Goal: Task Accomplishment & Management: Complete application form

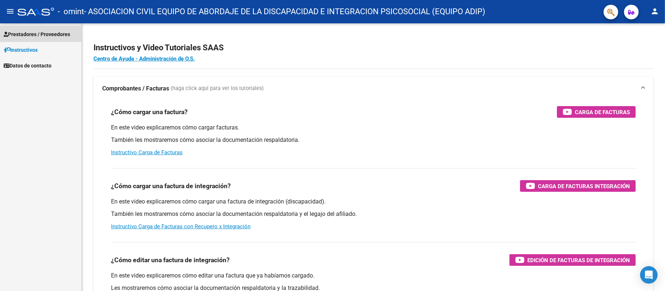
click at [35, 37] on span "Prestadores / Proveedores" at bounding box center [37, 34] width 66 height 8
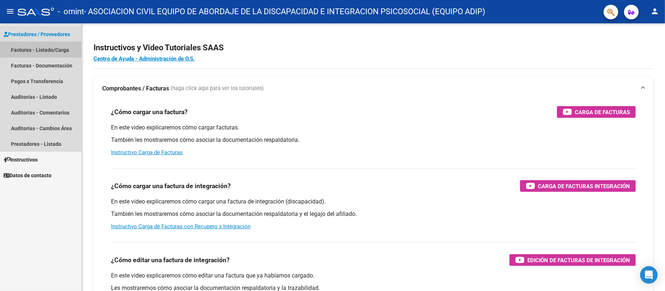
click at [44, 50] on link "Facturas - Listado/Carga" at bounding box center [40, 50] width 81 height 16
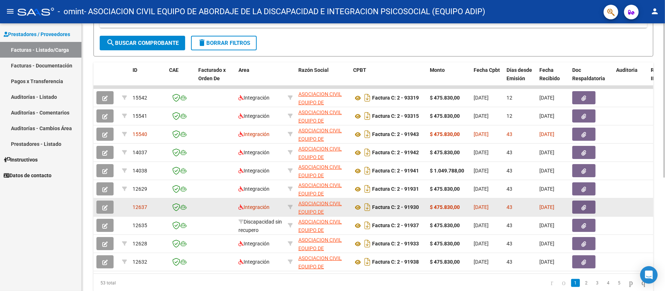
scroll to position [198, 0]
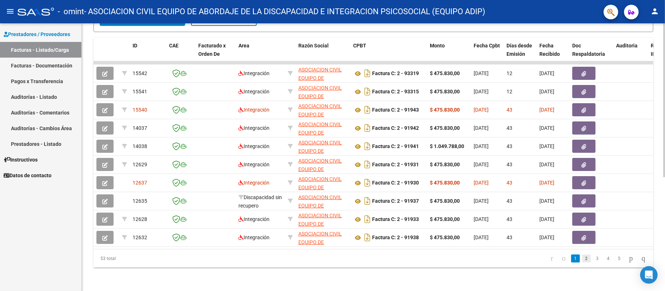
click at [582, 260] on link "2" at bounding box center [586, 259] width 9 height 8
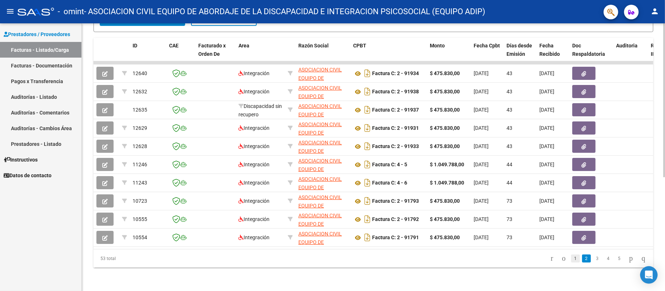
click at [571, 258] on link "1" at bounding box center [575, 259] width 9 height 8
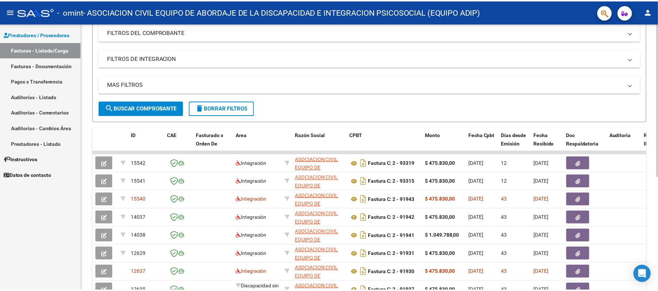
scroll to position [3, 0]
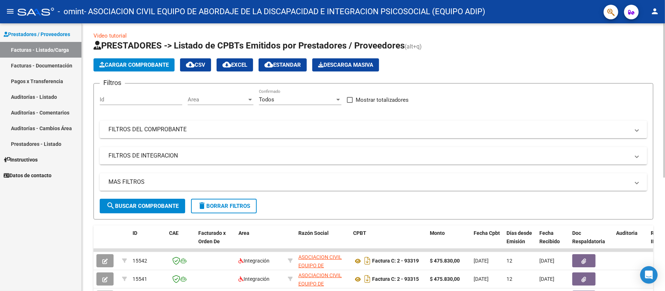
click at [240, 56] on app-list-header "PRESTADORES -> Listado de CPBTs Emitidos por Prestadores / Proveedores (alt+q) …" at bounding box center [374, 130] width 560 height 180
click at [239, 62] on span "cloud_download EXCEL" at bounding box center [234, 65] width 25 height 7
click at [158, 62] on span "Cargar Comprobante" at bounding box center [133, 65] width 69 height 7
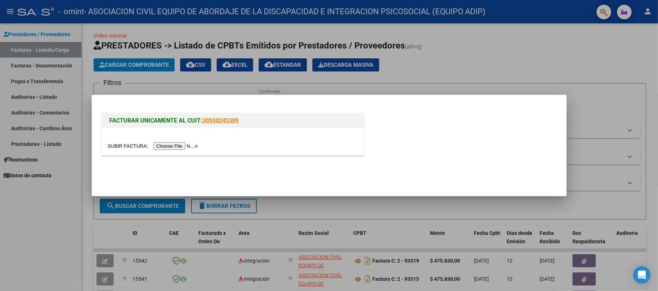
click at [179, 147] on input "file" at bounding box center [154, 146] width 92 height 8
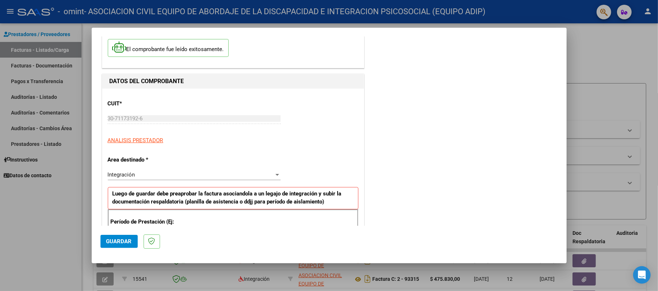
scroll to position [97, 0]
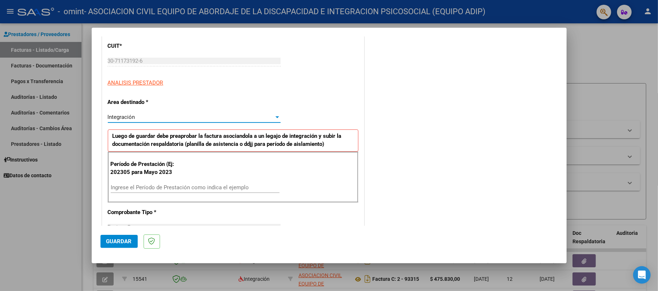
click at [157, 116] on div "Integración" at bounding box center [191, 117] width 166 height 7
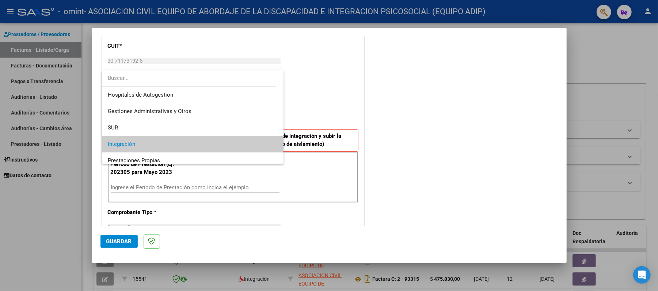
scroll to position [27, 0]
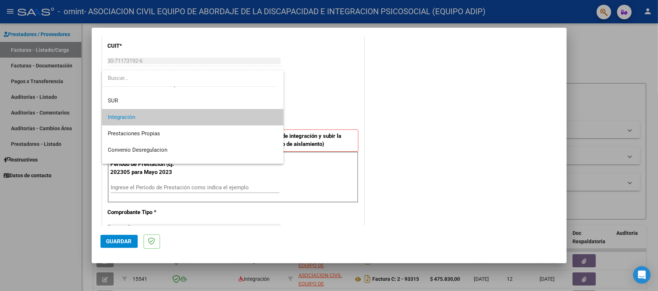
click at [157, 116] on span "Integración" at bounding box center [193, 117] width 170 height 16
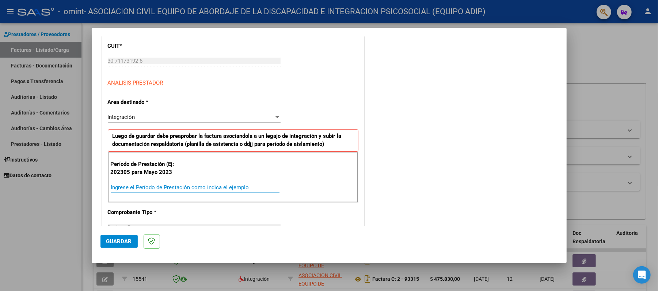
click at [168, 186] on input "Ingrese el Período de Prestación como indica el ejemplo" at bounding box center [195, 187] width 169 height 7
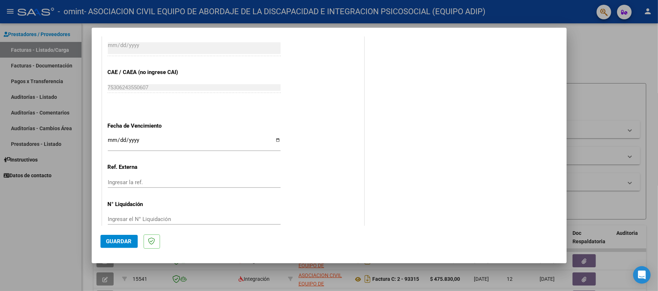
scroll to position [438, 0]
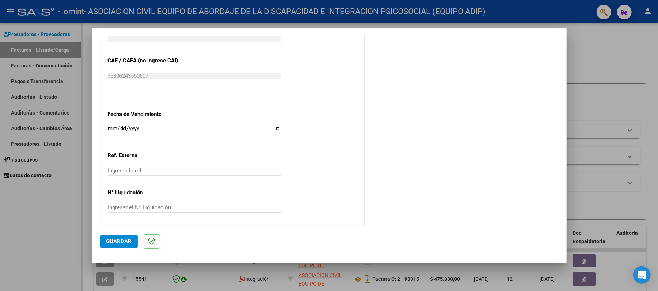
type input "202507"
click at [141, 129] on input "Ingresar la fecha" at bounding box center [194, 132] width 173 height 12
click at [272, 131] on input "Ingresar la fecha" at bounding box center [194, 132] width 173 height 12
type input "[DATE]"
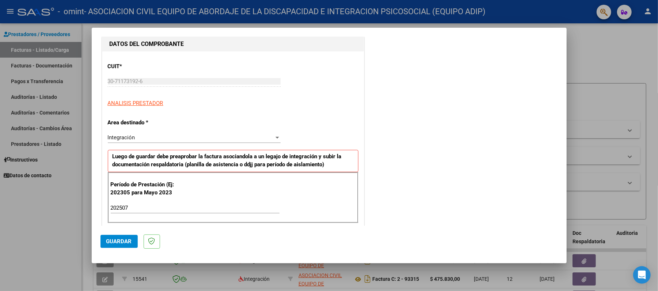
scroll to position [0, 0]
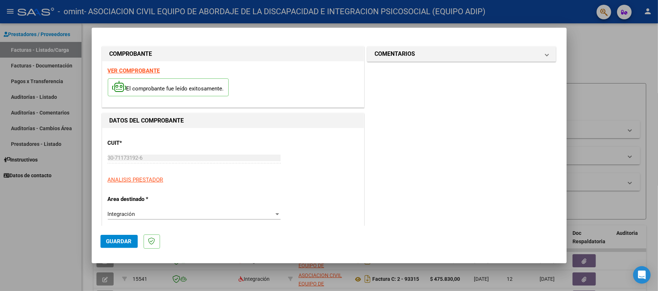
click at [123, 242] on span "Guardar" at bounding box center [119, 242] width 26 height 7
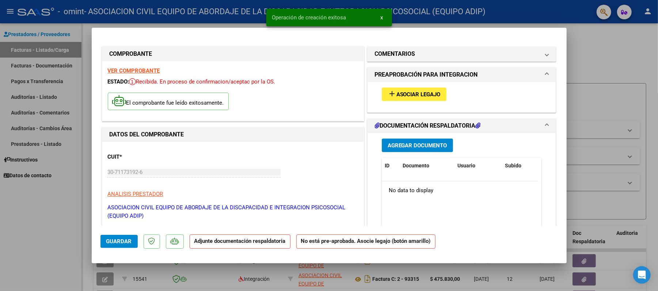
click at [408, 142] on span "Agregar Documento" at bounding box center [418, 145] width 60 height 7
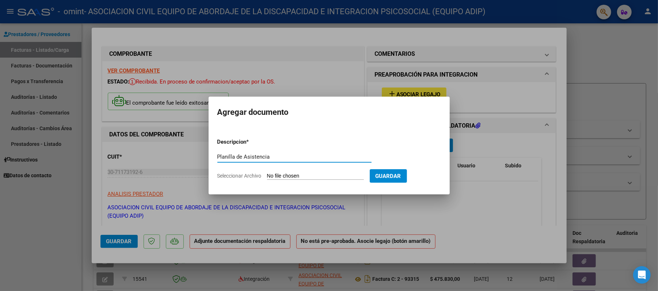
type input "Planilla de Asistencia"
click at [309, 177] on input "Seleccionar Archivo" at bounding box center [315, 176] width 97 height 7
type input "C:\fakepath\Planilla Julio. [PERSON_NAME].pdf"
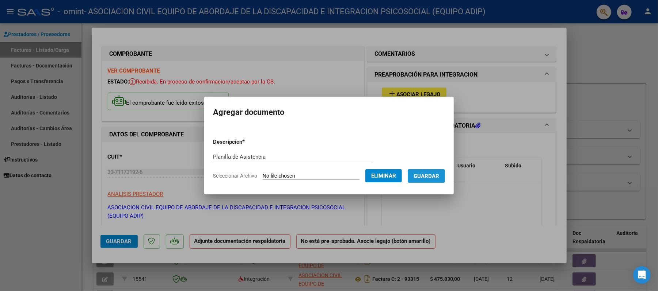
click at [425, 177] on span "Guardar" at bounding box center [426, 176] width 26 height 7
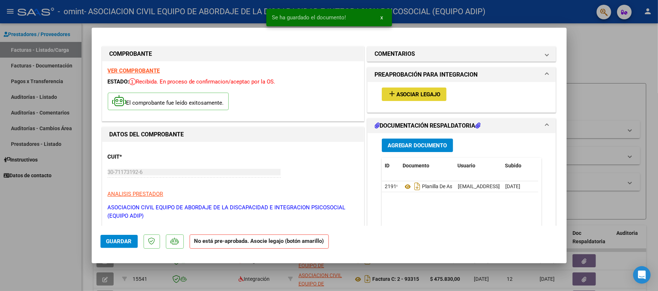
click at [416, 98] on button "add Asociar Legajo" at bounding box center [414, 95] width 65 height 14
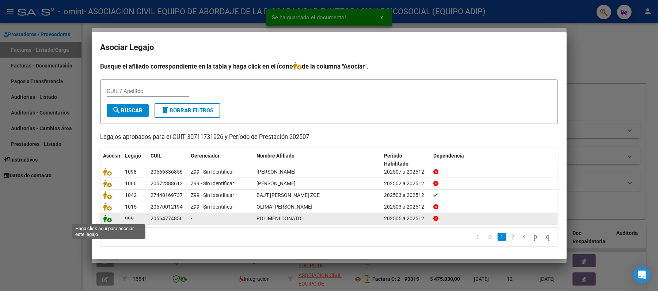
click at [104, 218] on icon at bounding box center [107, 219] width 9 height 8
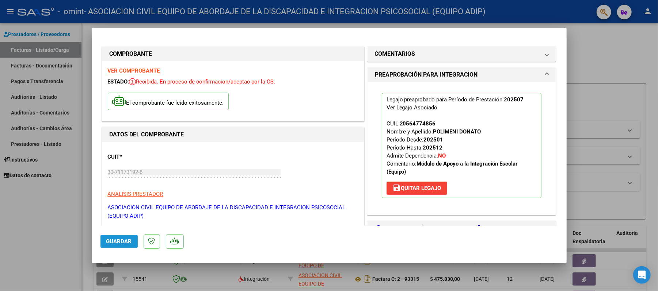
click at [114, 241] on span "Guardar" at bounding box center [119, 242] width 26 height 7
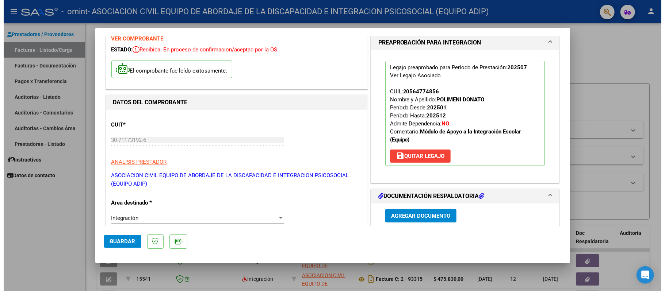
scroll to position [49, 0]
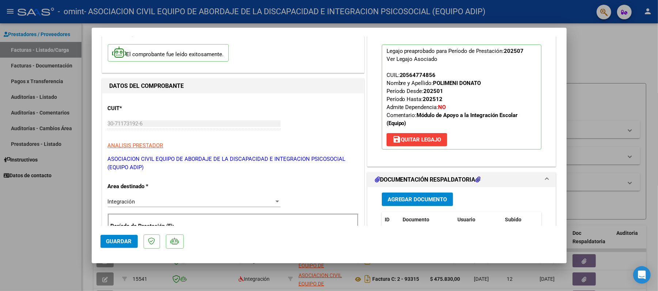
click at [146, 268] on div at bounding box center [329, 145] width 658 height 291
type input "$ 0,00"
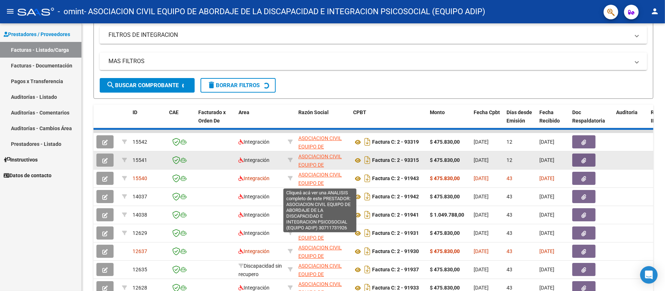
scroll to position [149, 0]
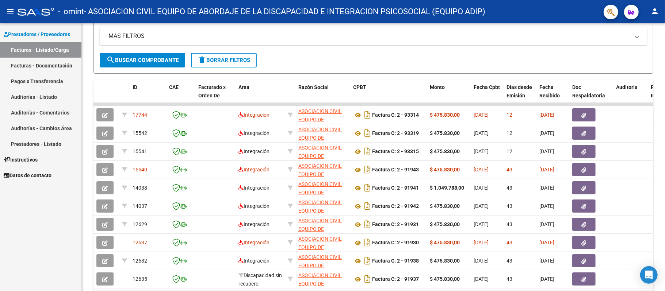
click at [167, 58] on span "search Buscar Comprobante" at bounding box center [142, 60] width 72 height 7
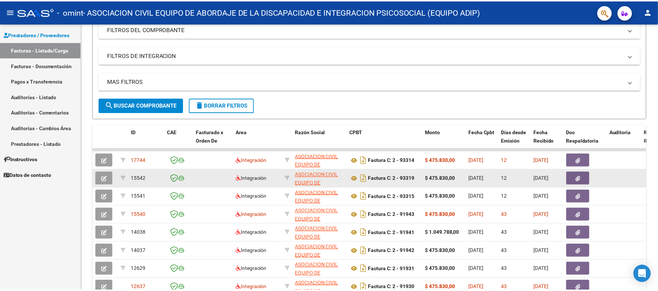
scroll to position [0, 0]
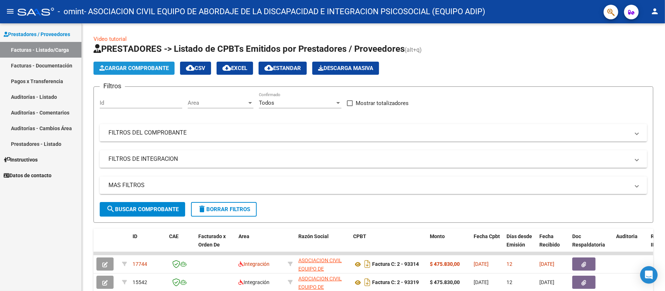
click at [150, 68] on span "Cargar Comprobante" at bounding box center [133, 68] width 69 height 7
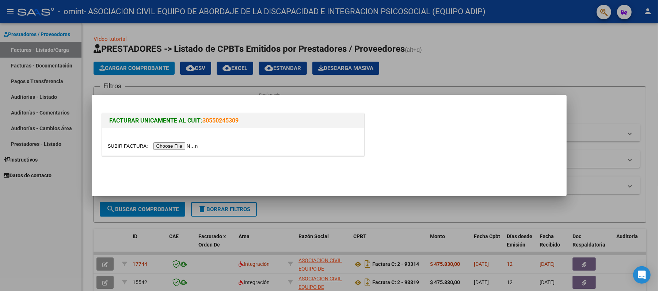
click at [169, 145] on input "file" at bounding box center [154, 146] width 92 height 8
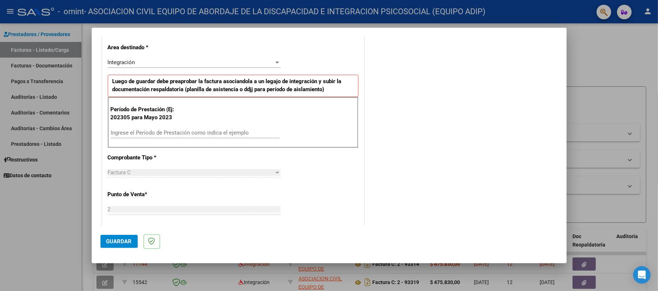
scroll to position [195, 0]
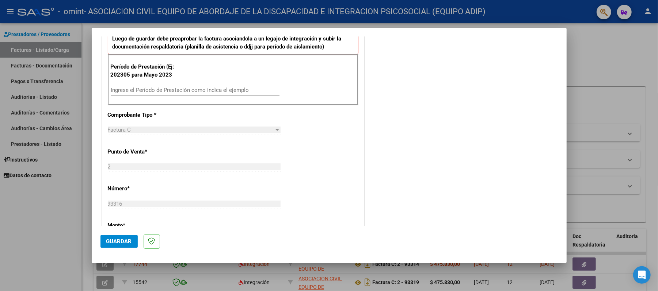
click at [159, 95] on div "Ingrese el Período de Prestación como indica el ejemplo" at bounding box center [195, 90] width 169 height 11
click at [159, 94] on input "Ingrese el Período de Prestación como indica el ejemplo" at bounding box center [195, 90] width 169 height 7
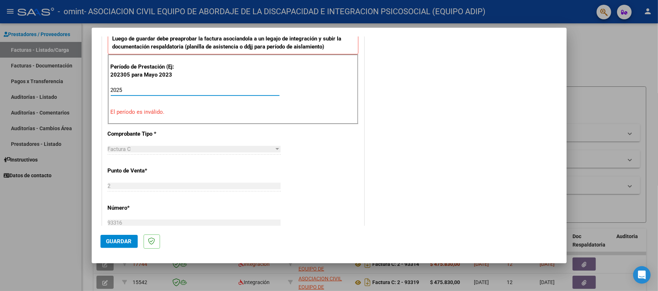
type input "2025"
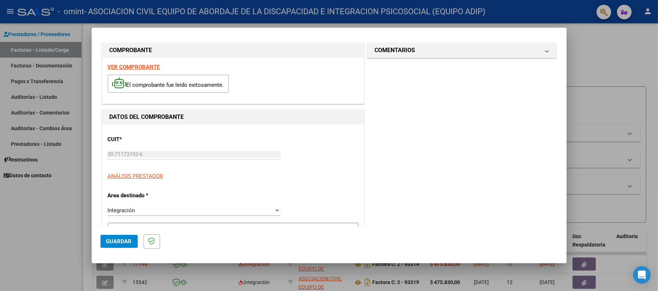
scroll to position [0, 0]
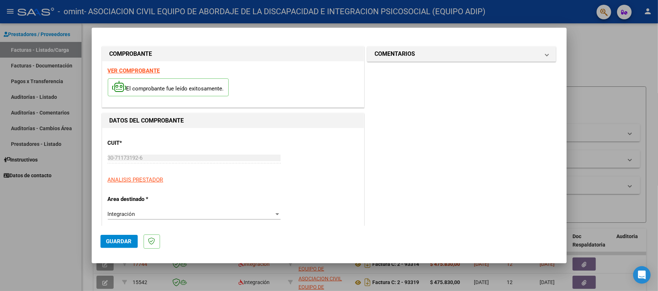
click at [163, 277] on div at bounding box center [329, 145] width 658 height 291
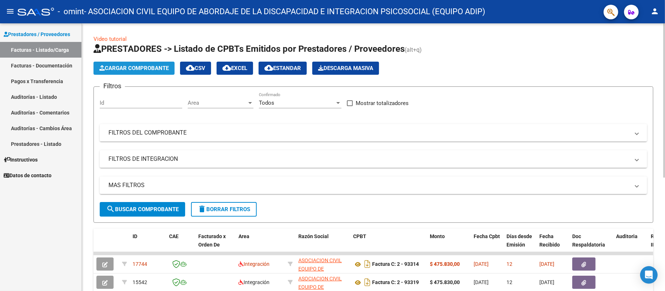
click at [132, 62] on button "Cargar Comprobante" at bounding box center [134, 68] width 81 height 13
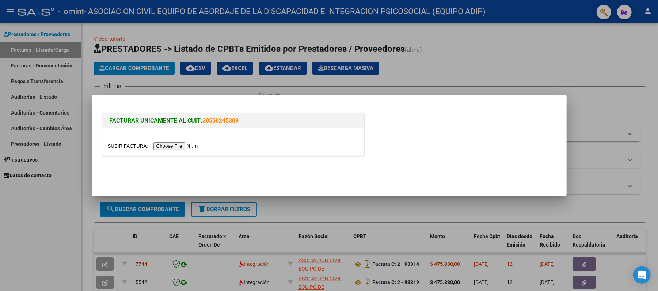
click at [170, 145] on input "file" at bounding box center [154, 146] width 92 height 8
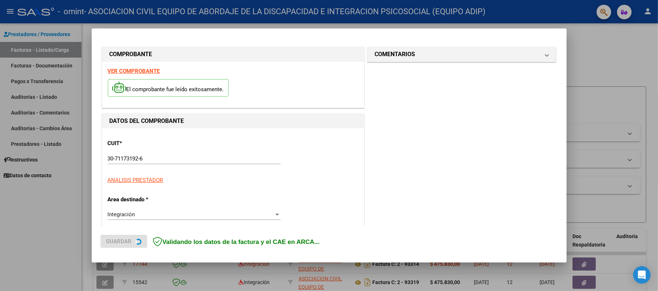
scroll to position [97, 0]
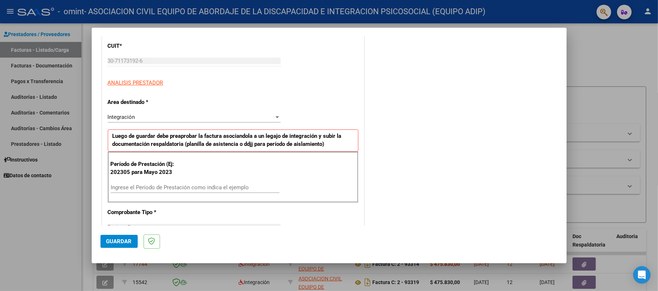
click at [159, 188] on input "Ingrese el Período de Prestación como indica el ejemplo" at bounding box center [195, 187] width 169 height 7
type input "202507"
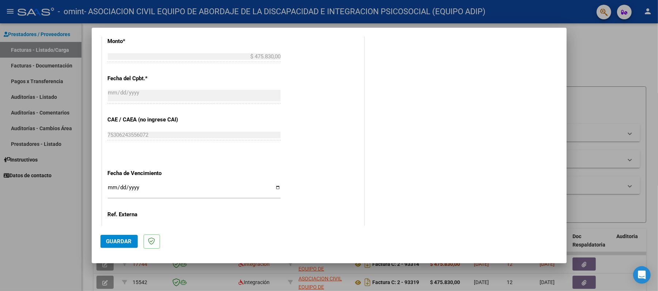
scroll to position [438, 0]
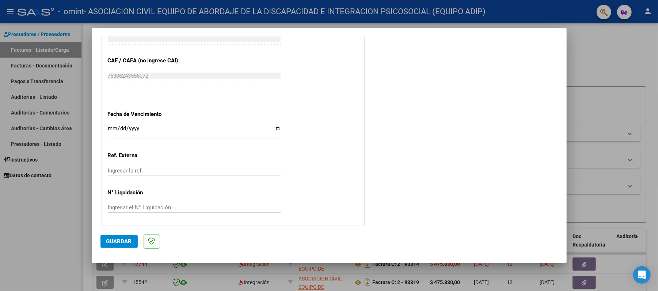
click at [275, 131] on input "Ingresar la fecha" at bounding box center [194, 132] width 173 height 12
type input "[DATE]"
click at [126, 247] on button "Guardar" at bounding box center [118, 241] width 37 height 13
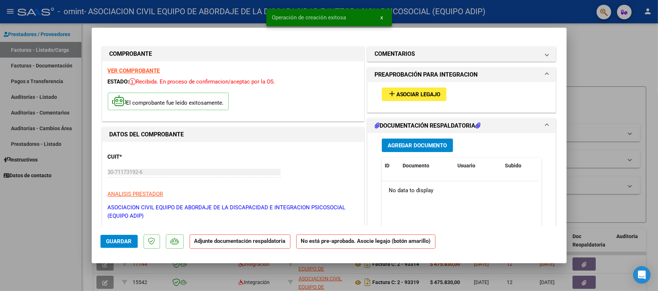
click at [406, 140] on button "Agregar Documento" at bounding box center [417, 146] width 71 height 14
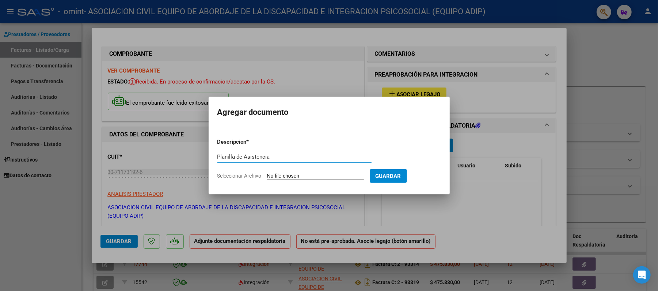
type input "Planilla de Asistencia"
click at [401, 176] on span "Guardar" at bounding box center [388, 176] width 26 height 7
click at [314, 175] on input "Seleccionar Archivo" at bounding box center [315, 176] width 97 height 7
type input "C:\fakepath\Planilla Julio. [PERSON_NAME].jpg"
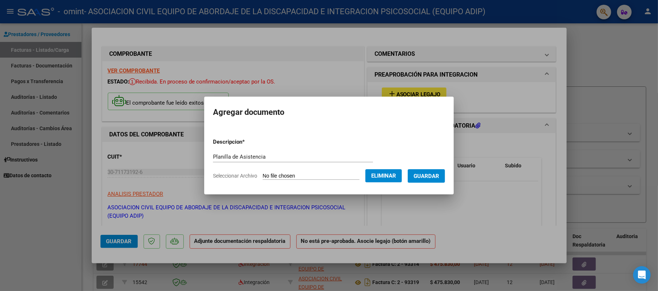
click at [426, 178] on span "Guardar" at bounding box center [426, 176] width 26 height 7
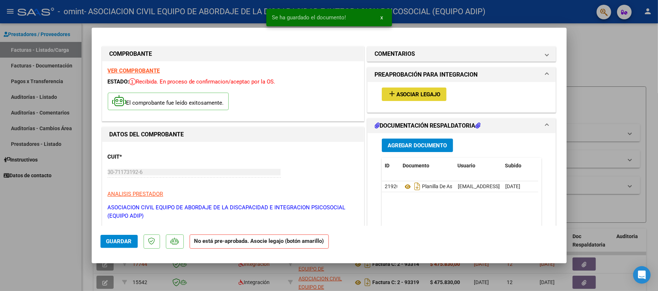
click at [416, 94] on span "Asociar Legajo" at bounding box center [418, 94] width 44 height 7
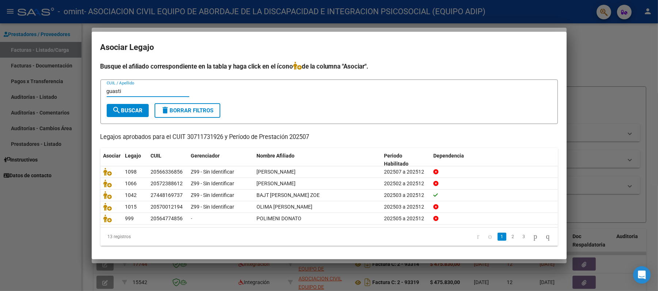
type input "guasti"
click at [124, 110] on span "search Buscar" at bounding box center [127, 110] width 30 height 7
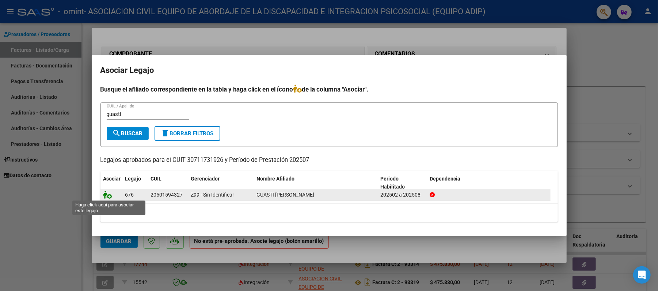
click at [108, 194] on icon at bounding box center [107, 195] width 9 height 8
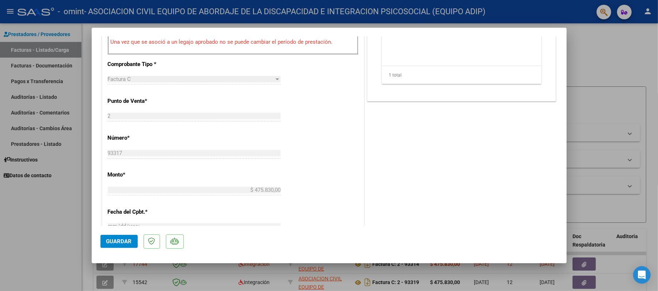
scroll to position [292, 0]
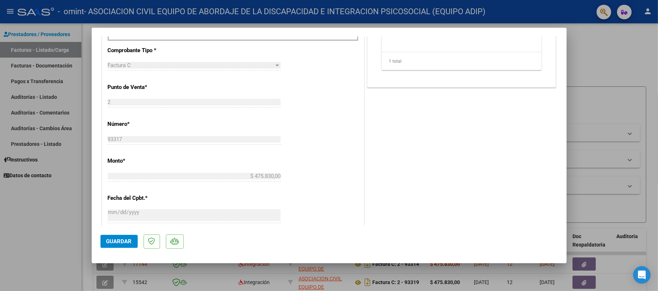
click at [114, 243] on span "Guardar" at bounding box center [119, 242] width 26 height 7
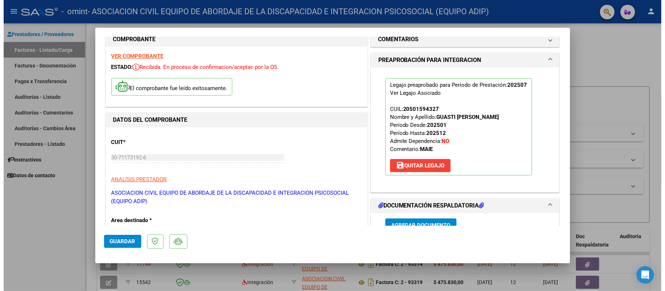
scroll to position [0, 0]
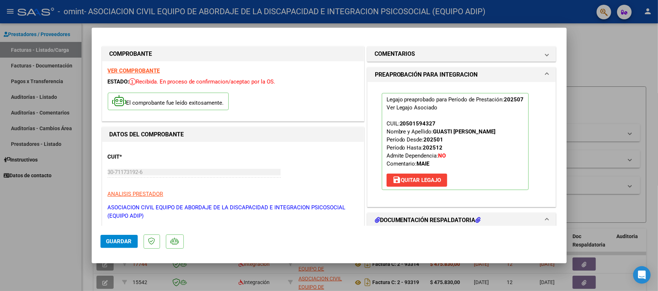
click at [598, 91] on div at bounding box center [329, 145] width 658 height 291
type input "$ 0,00"
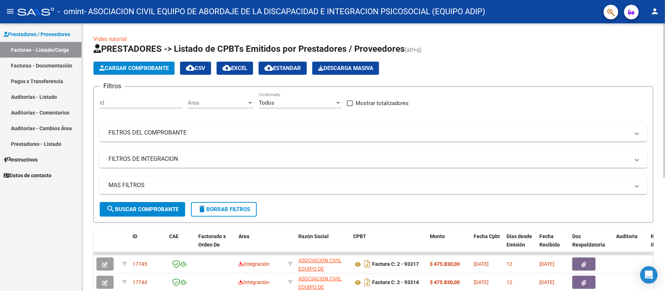
click at [150, 62] on button "Cargar Comprobante" at bounding box center [134, 68] width 81 height 13
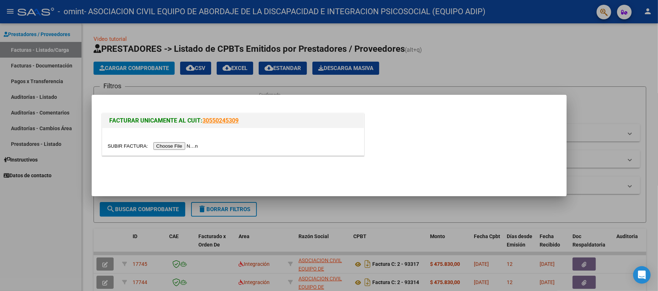
click at [196, 149] on input "file" at bounding box center [154, 146] width 92 height 8
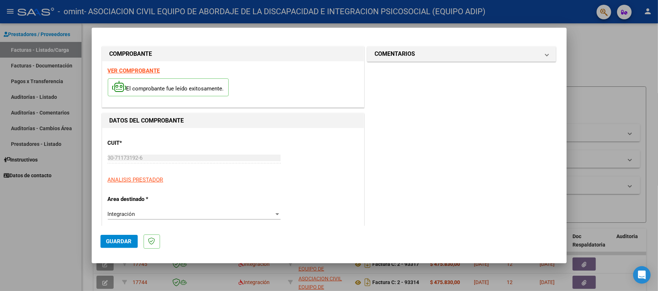
click at [263, 174] on div "CUIT * 30-71173192-6 Ingresar CUIT ANALISIS PRESTADOR" at bounding box center [233, 159] width 251 height 51
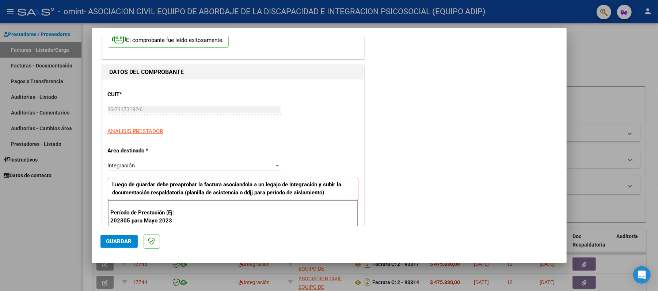
scroll to position [146, 0]
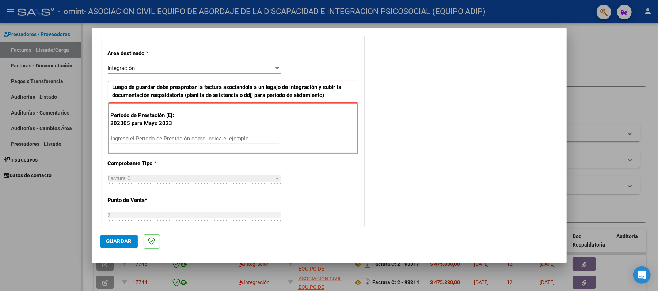
click at [154, 139] on input "Ingrese el Período de Prestación como indica el ejemplo" at bounding box center [195, 139] width 169 height 7
type input "202507"
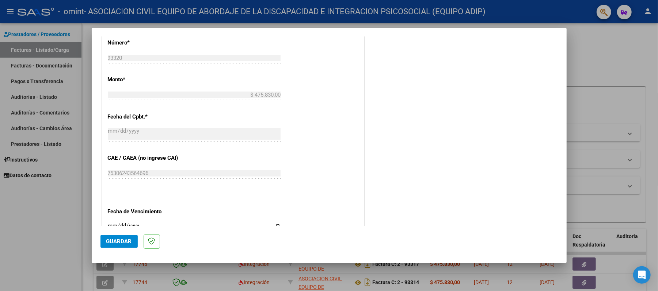
scroll to position [438, 0]
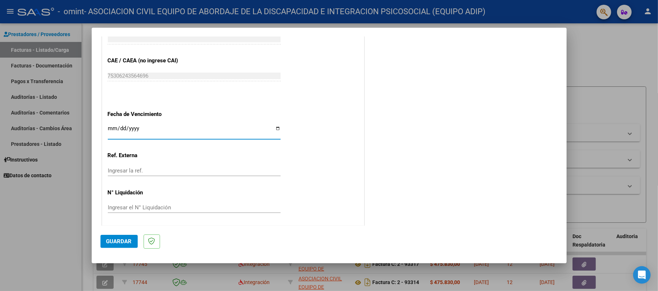
click at [275, 129] on input "Ingresar la fecha" at bounding box center [194, 132] width 173 height 12
type input "[DATE]"
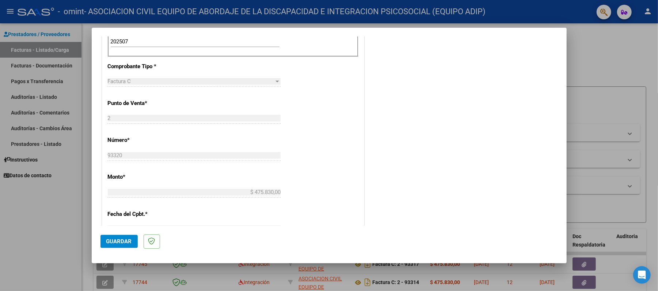
scroll to position [0, 0]
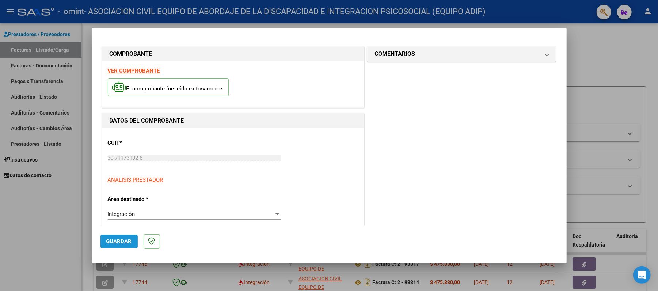
click at [118, 243] on span "Guardar" at bounding box center [119, 242] width 26 height 7
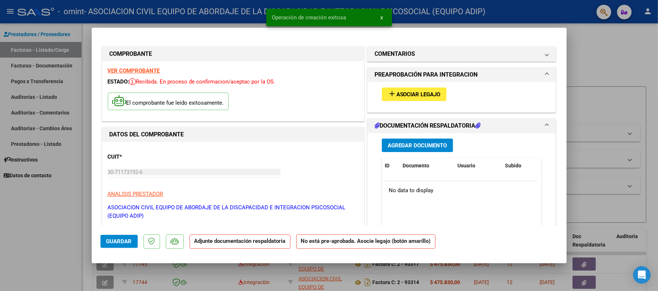
click at [420, 146] on span "Agregar Documento" at bounding box center [418, 145] width 60 height 7
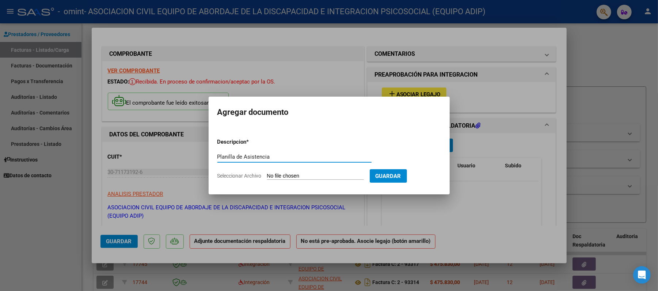
type input "Planilla de Asistencia"
click at [395, 176] on span "Guardar" at bounding box center [388, 176] width 26 height 7
click at [335, 179] on input "Seleccionar Archivo" at bounding box center [315, 176] width 97 height 7
type input "C:\fakepath\Planilla Julio. [PERSON_NAME].jpg"
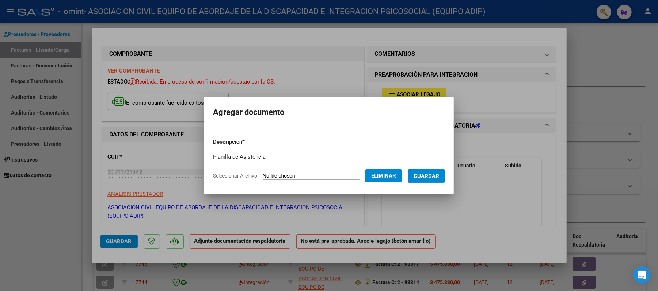
click at [439, 179] on span "Guardar" at bounding box center [426, 176] width 26 height 7
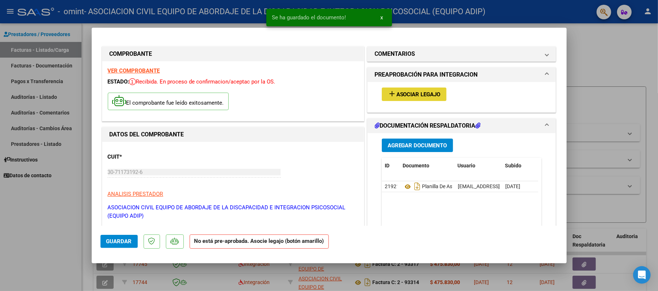
click at [423, 96] on span "Asociar Legajo" at bounding box center [418, 94] width 44 height 7
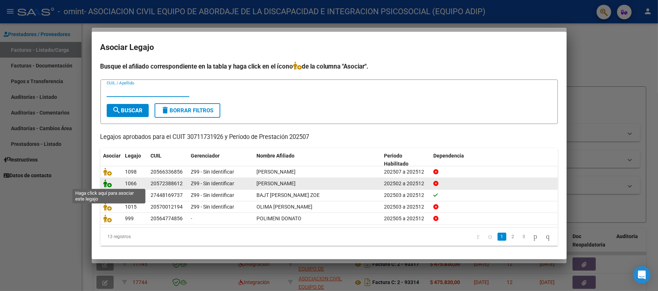
click at [106, 182] on icon at bounding box center [107, 184] width 9 height 8
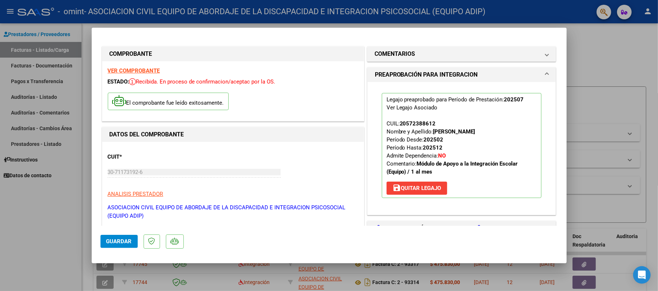
click at [114, 241] on span "Guardar" at bounding box center [119, 242] width 26 height 7
click at [50, 245] on div at bounding box center [329, 145] width 658 height 291
type input "$ 0,00"
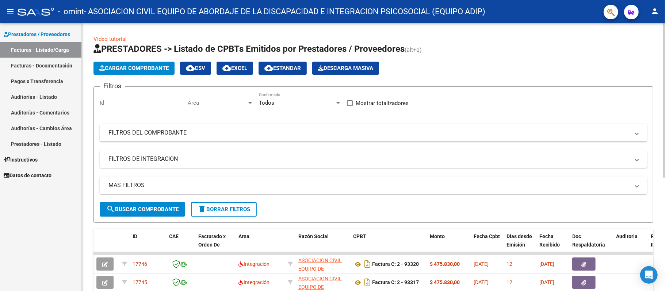
click at [148, 69] on span "Cargar Comprobante" at bounding box center [133, 68] width 69 height 7
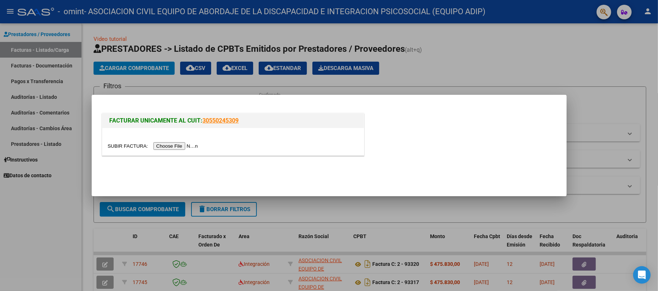
click at [168, 145] on input "file" at bounding box center [154, 146] width 92 height 8
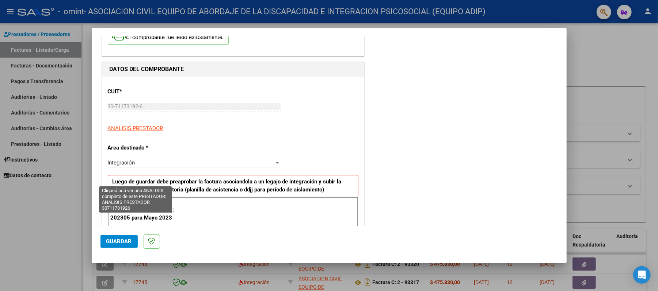
scroll to position [97, 0]
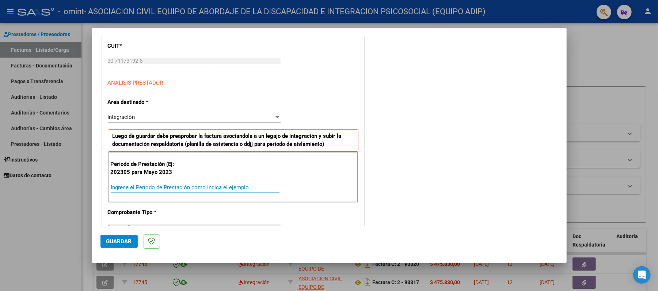
click at [169, 187] on input "Ingrese el Período de Prestación como indica el ejemplo" at bounding box center [195, 187] width 169 height 7
type input "202507"
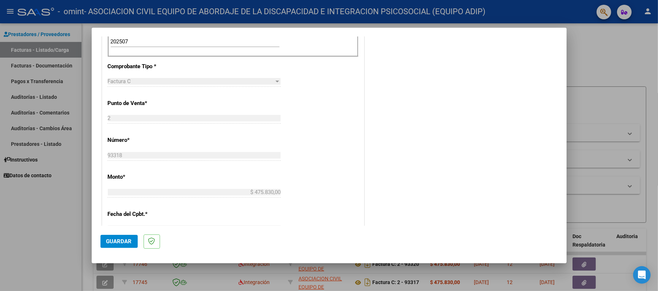
scroll to position [389, 0]
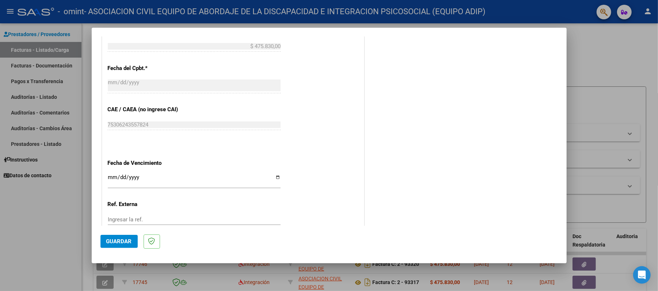
click at [164, 181] on input "Ingresar la fecha" at bounding box center [194, 181] width 173 height 12
click at [131, 174] on div "Ingresar la fecha" at bounding box center [194, 181] width 173 height 16
click at [274, 176] on input "Ingresar la fecha" at bounding box center [194, 181] width 173 height 12
type input "[DATE]"
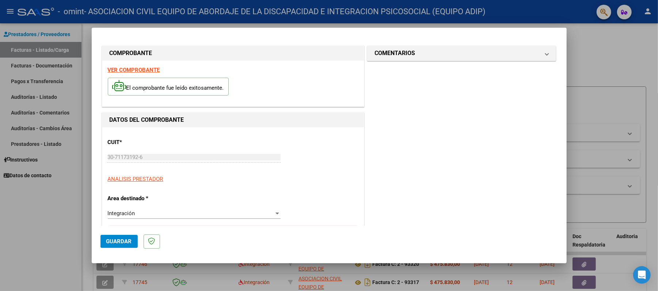
scroll to position [0, 0]
click at [121, 241] on span "Guardar" at bounding box center [119, 242] width 26 height 7
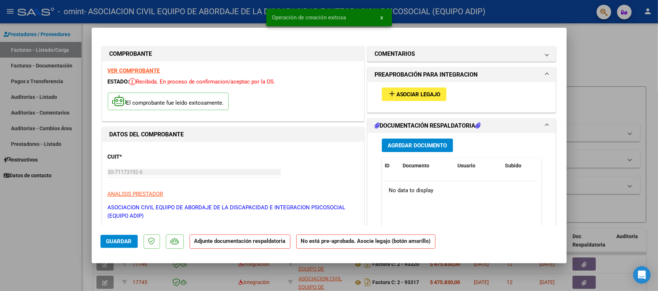
click at [402, 143] on span "Agregar Documento" at bounding box center [418, 145] width 60 height 7
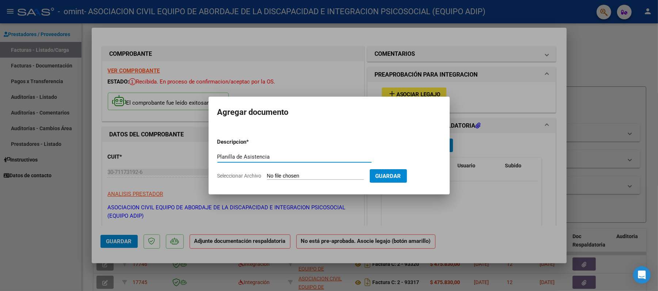
type input "Planilla de Asistencia"
click at [401, 177] on span "Guardar" at bounding box center [388, 176] width 26 height 7
click at [322, 174] on input "Seleccionar Archivo" at bounding box center [315, 176] width 97 height 7
type input "C:\fakepath\Planilla Julio. [PERSON_NAME].jpg"
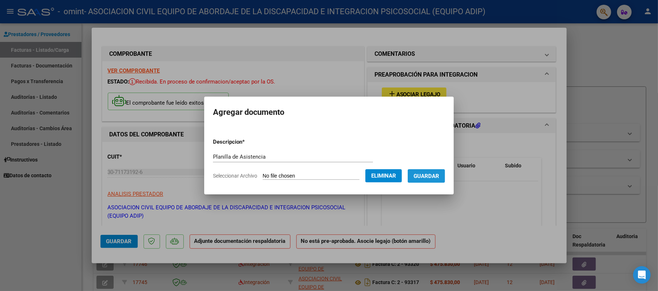
click at [430, 177] on span "Guardar" at bounding box center [426, 176] width 26 height 7
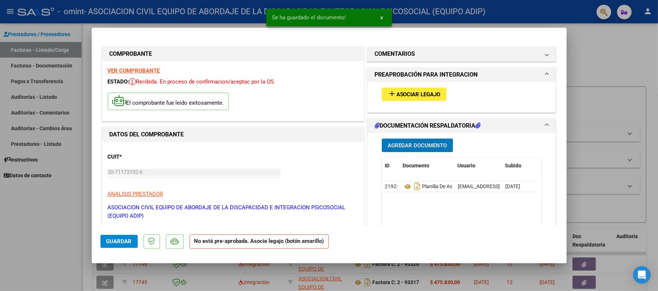
click at [414, 90] on button "add Asociar Legajo" at bounding box center [414, 95] width 65 height 14
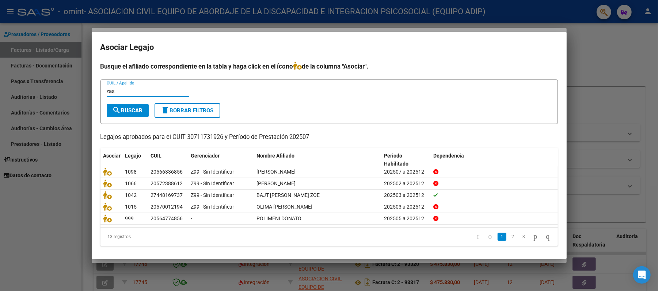
type input "zas"
click at [132, 104] on button "search Buscar" at bounding box center [128, 110] width 42 height 13
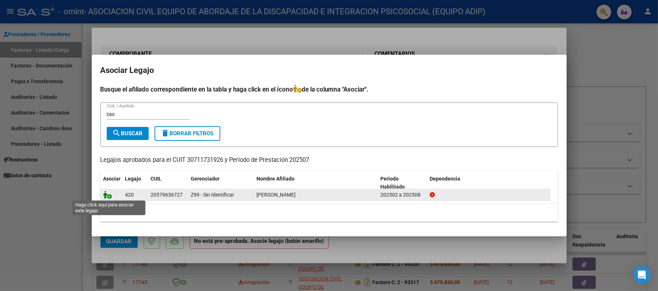
click at [108, 194] on icon at bounding box center [107, 195] width 9 height 8
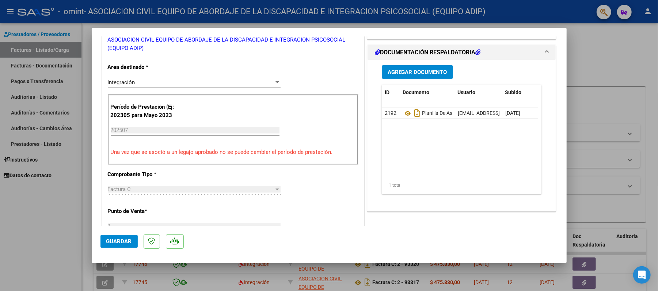
scroll to position [195, 0]
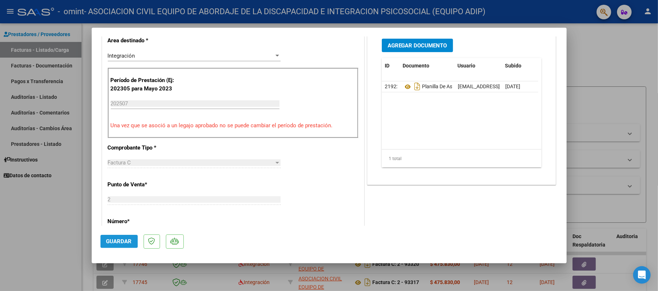
click at [115, 241] on span "Guardar" at bounding box center [119, 242] width 26 height 7
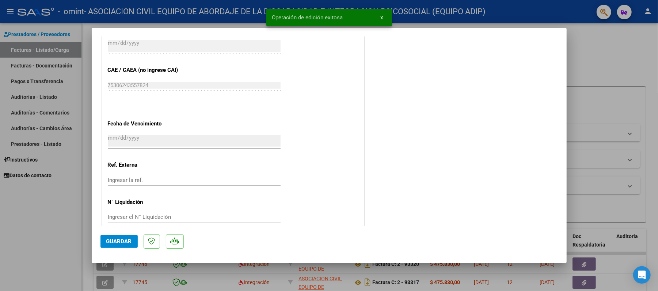
scroll to position [474, 0]
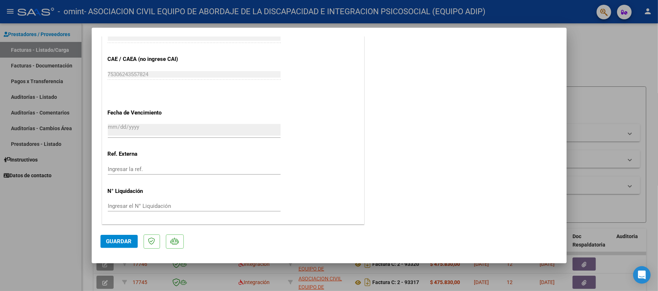
click at [64, 237] on div at bounding box center [329, 145] width 658 height 291
type input "$ 0,00"
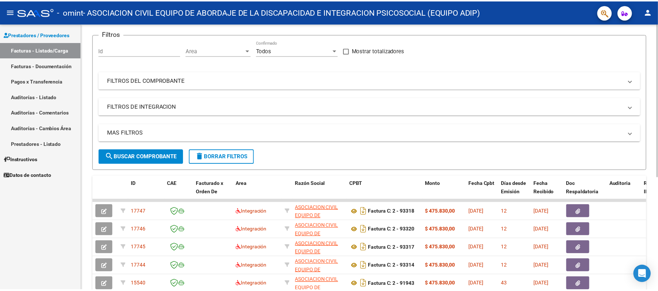
scroll to position [0, 0]
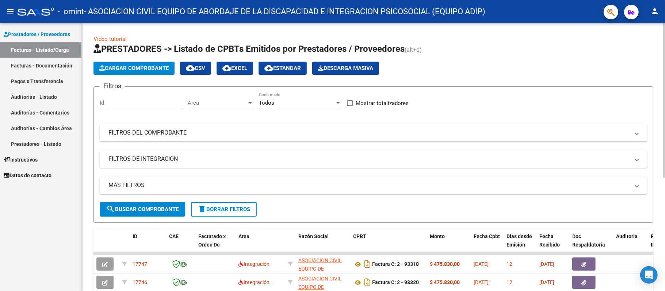
click at [149, 63] on button "Cargar Comprobante" at bounding box center [134, 68] width 81 height 13
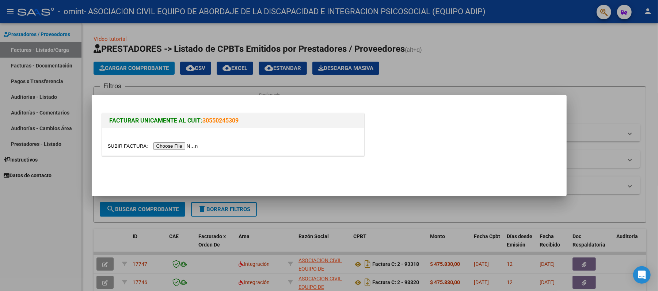
click at [184, 144] on input "file" at bounding box center [154, 146] width 92 height 8
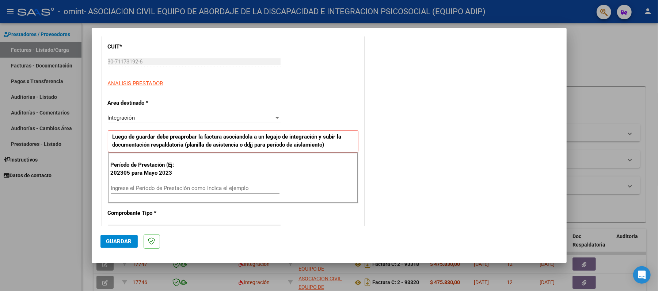
scroll to position [97, 0]
click at [154, 183] on div "Ingrese el Período de Prestación como indica el ejemplo" at bounding box center [195, 187] width 169 height 11
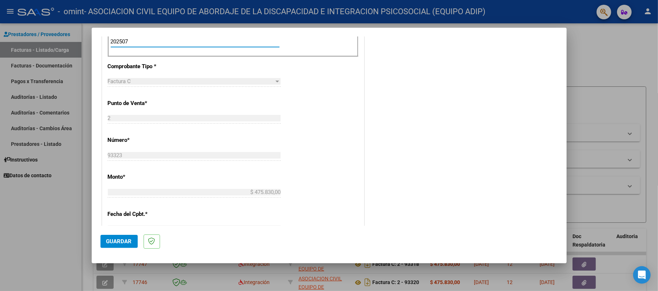
scroll to position [389, 0]
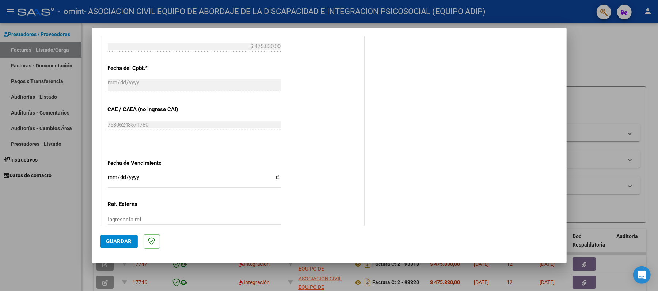
type input "202507"
click at [271, 177] on input "Ingresar la fecha" at bounding box center [194, 181] width 173 height 12
click at [274, 179] on input "Ingresar la fecha" at bounding box center [194, 181] width 173 height 12
type input "[DATE]"
click at [121, 241] on span "Guardar" at bounding box center [119, 242] width 26 height 7
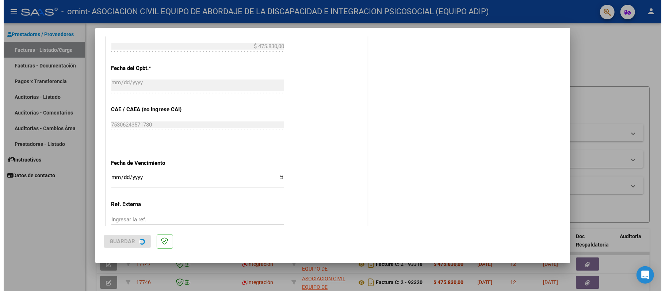
scroll to position [0, 0]
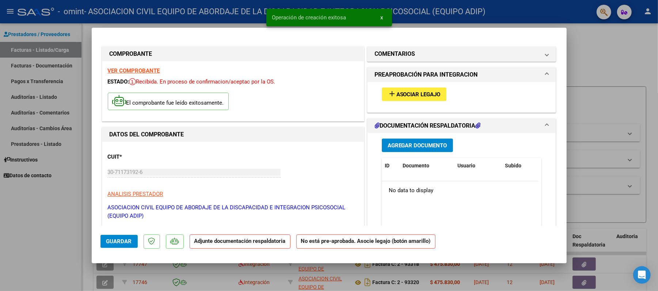
click at [418, 145] on span "Agregar Documento" at bounding box center [418, 145] width 60 height 7
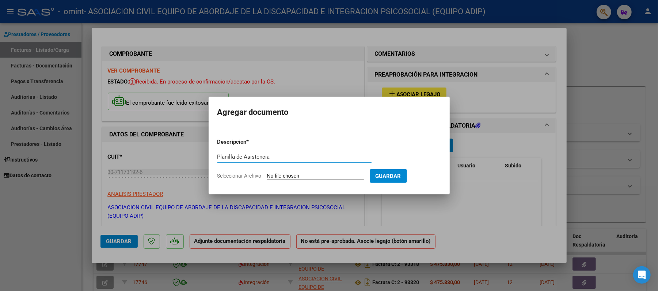
type input "Planilla de Asistencia"
click at [328, 179] on input "Seleccionar Archivo" at bounding box center [315, 176] width 97 height 7
type input "C:\fakepath\Planilla Julio. [PERSON_NAME].jpg"
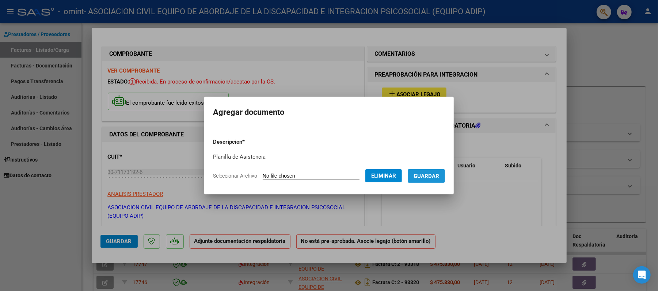
click at [425, 173] on span "Guardar" at bounding box center [426, 176] width 26 height 7
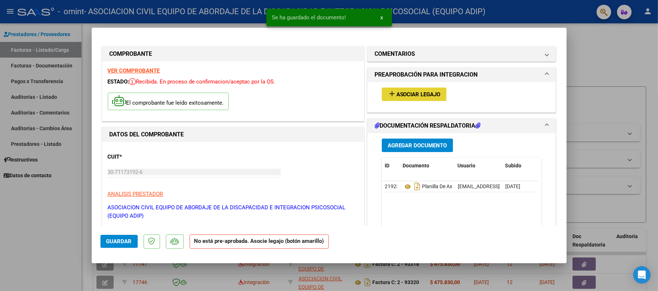
click at [415, 91] on span "add Asociar Legajo" at bounding box center [414, 94] width 53 height 7
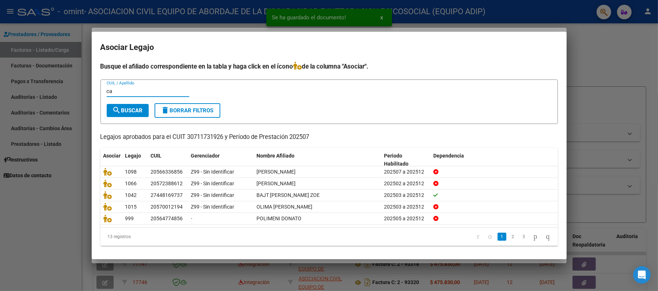
type input "c"
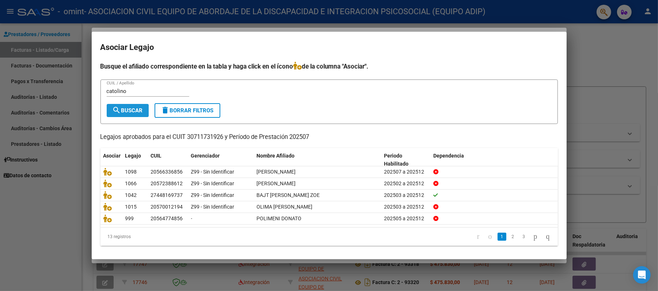
click at [123, 108] on span "search Buscar" at bounding box center [127, 110] width 30 height 7
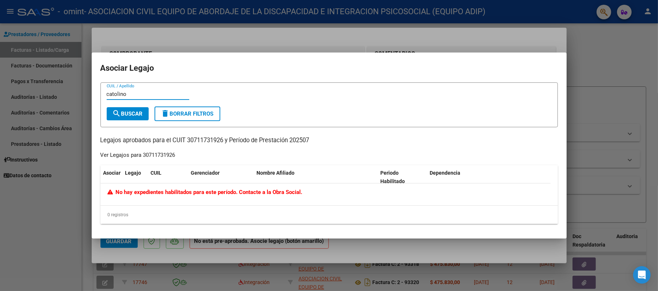
click at [156, 96] on input "catolino" at bounding box center [148, 94] width 83 height 7
type input "[PERSON_NAME]"
click at [133, 113] on span "search Buscar" at bounding box center [127, 114] width 30 height 7
click at [66, 210] on div at bounding box center [329, 145] width 658 height 291
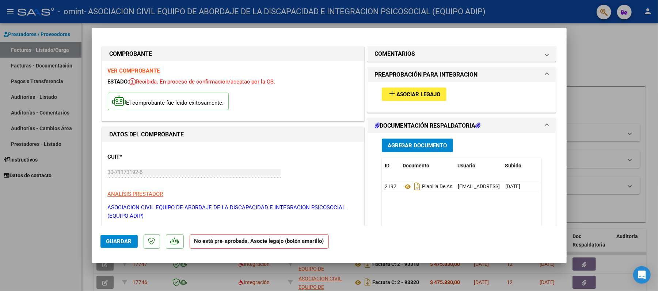
click at [78, 255] on div at bounding box center [329, 145] width 658 height 291
type input "$ 0,00"
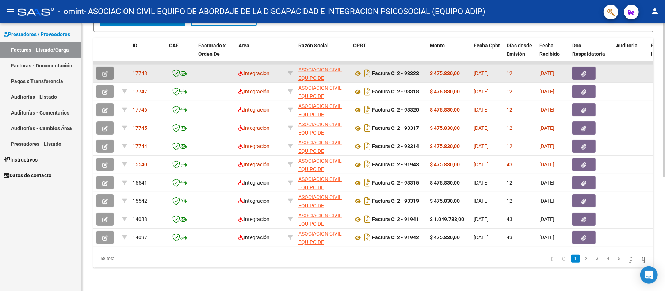
click at [104, 71] on icon "button" at bounding box center [104, 73] width 5 height 5
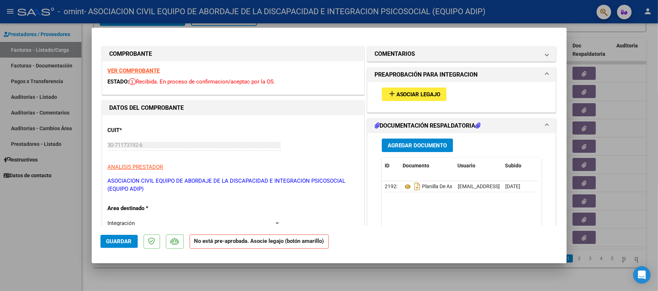
click at [407, 93] on span "Asociar Legajo" at bounding box center [418, 94] width 44 height 7
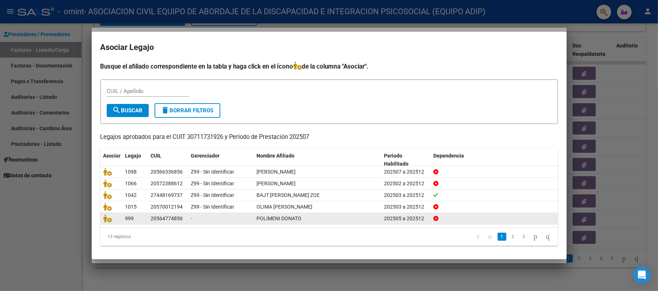
drag, startPoint x: 275, startPoint y: 169, endPoint x: 364, endPoint y: 222, distance: 103.5
click at [304, 221] on datatable-scroller "1098 20566336856 Z99 - Sin Identificar [PERSON_NAME] 202507 a 202512 1066 20572…" at bounding box center [328, 196] width 457 height 59
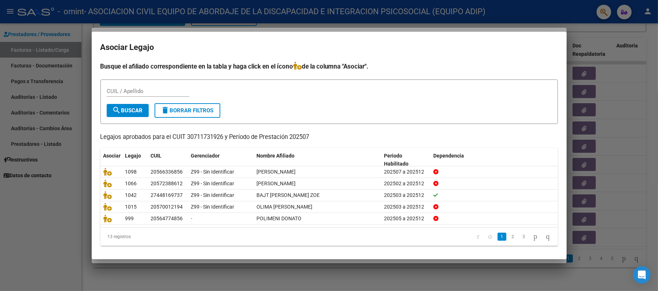
click at [389, 231] on datatable-pager "1 2 3" at bounding box center [374, 237] width 360 height 12
click at [508, 234] on link "2" at bounding box center [512, 237] width 9 height 8
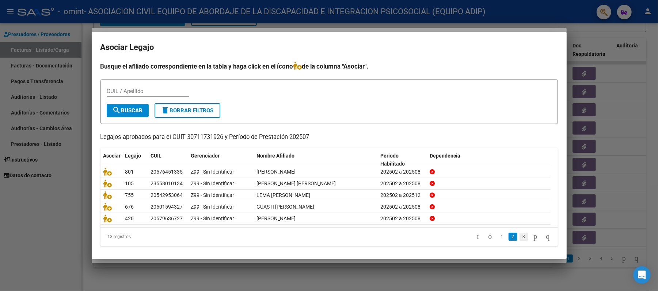
click at [519, 236] on link "3" at bounding box center [523, 237] width 9 height 8
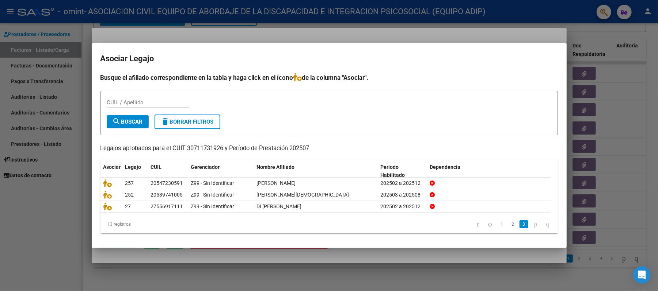
click at [203, 269] on div at bounding box center [329, 145] width 658 height 291
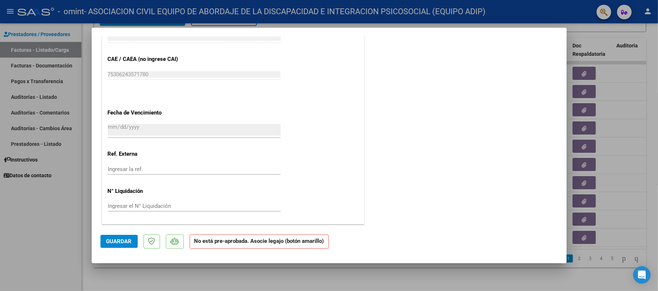
scroll to position [427, 0]
click at [65, 237] on div at bounding box center [329, 145] width 658 height 291
type input "$ 0,00"
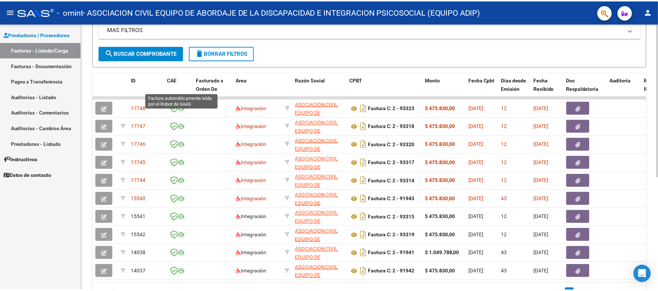
scroll to position [0, 0]
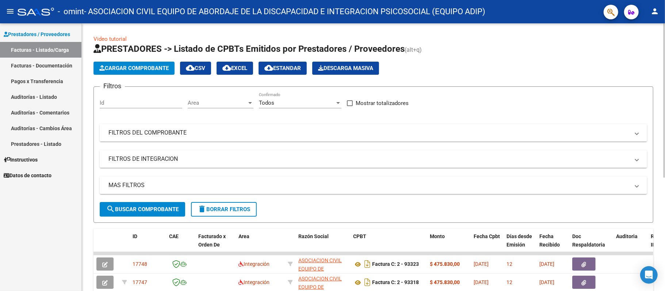
click at [141, 67] on span "Cargar Comprobante" at bounding box center [133, 68] width 69 height 7
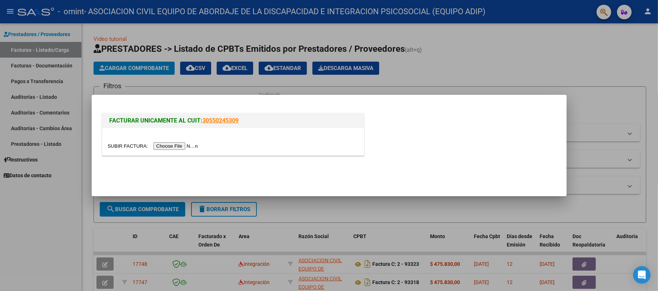
click at [193, 144] on input "file" at bounding box center [154, 146] width 92 height 8
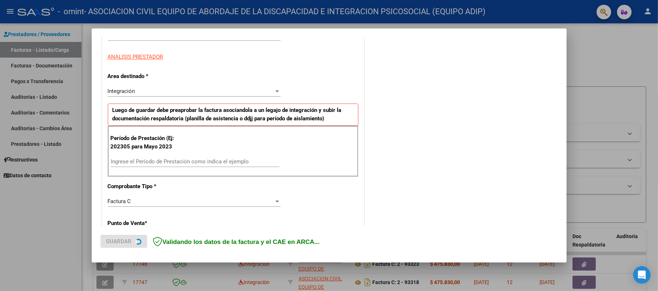
scroll to position [146, 0]
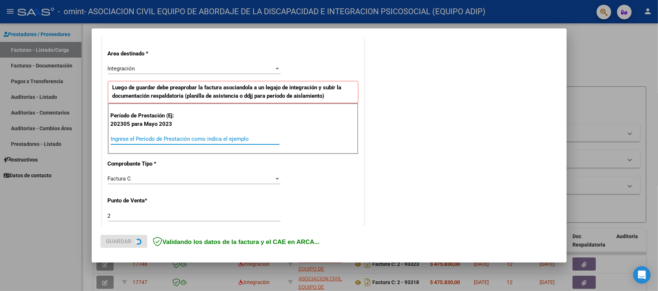
click at [165, 142] on input "Ingrese el Período de Prestación como indica el ejemplo" at bounding box center [195, 139] width 169 height 7
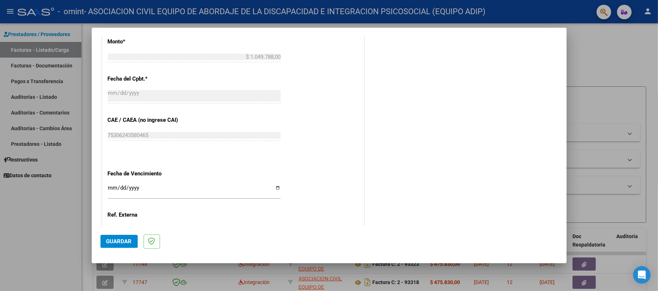
scroll to position [389, 0]
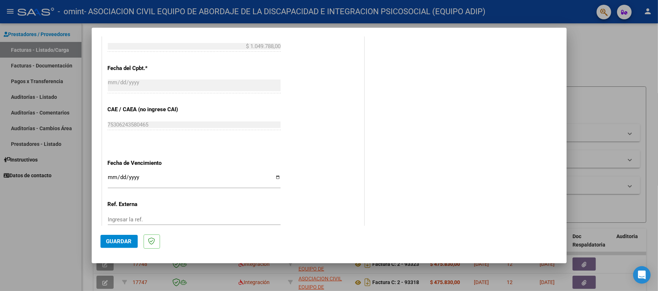
type input "202507"
click at [275, 179] on input "Ingresar la fecha" at bounding box center [194, 181] width 173 height 12
type input "[DATE]"
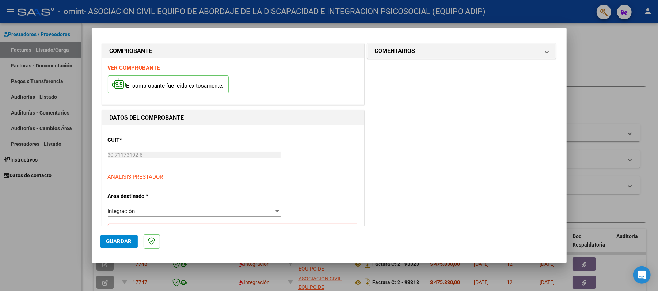
scroll to position [0, 0]
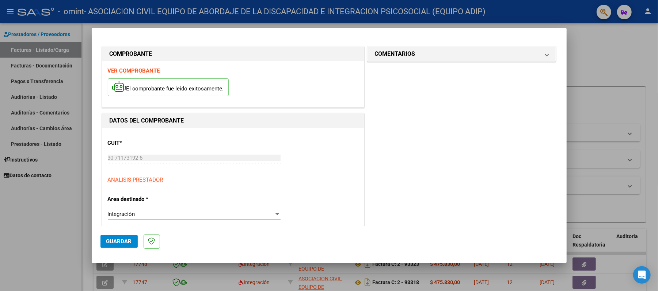
click at [123, 244] on span "Guardar" at bounding box center [119, 242] width 26 height 7
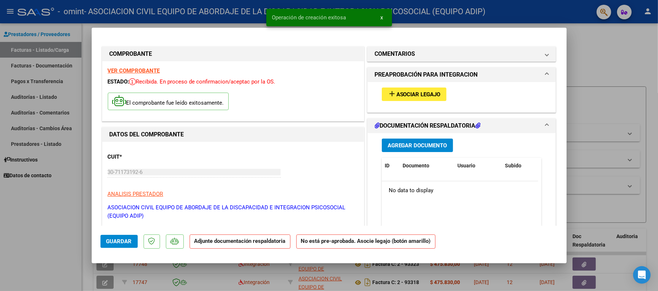
click at [411, 144] on span "Agregar Documento" at bounding box center [418, 145] width 60 height 7
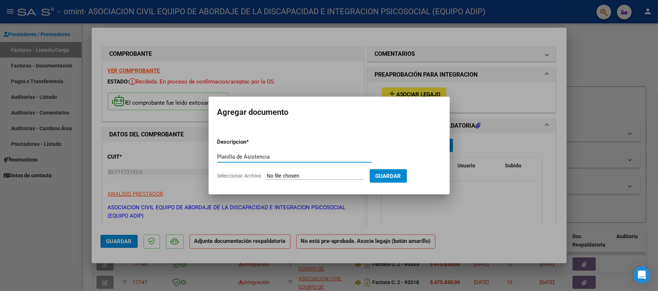
type input "Planilla de Asistencia"
click at [327, 174] on input "Seleccionar Archivo" at bounding box center [315, 176] width 97 height 7
type input "C:\fakepath\Planilla CET [PERSON_NAME].jpg"
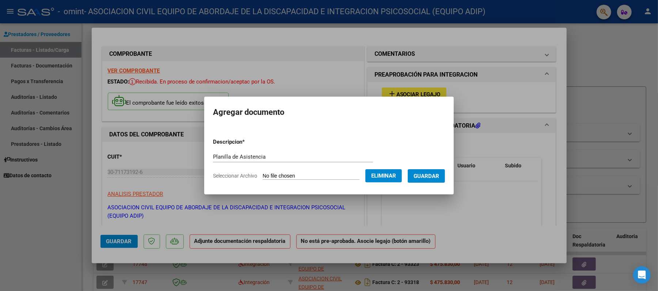
click at [428, 175] on span "Guardar" at bounding box center [426, 176] width 26 height 7
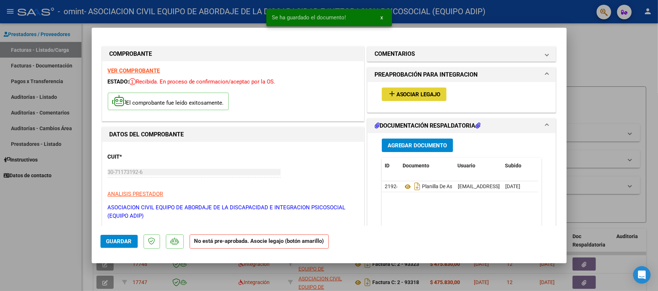
click at [418, 94] on span "Asociar Legajo" at bounding box center [418, 94] width 44 height 7
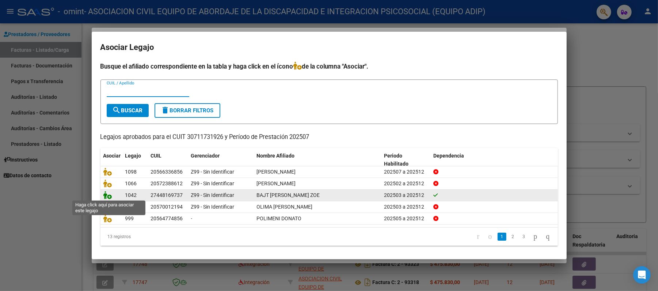
click at [108, 192] on icon at bounding box center [107, 195] width 9 height 8
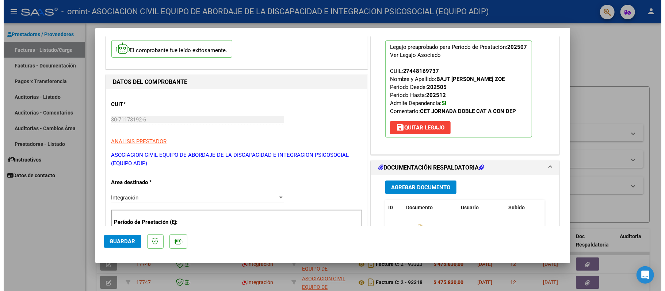
scroll to position [146, 0]
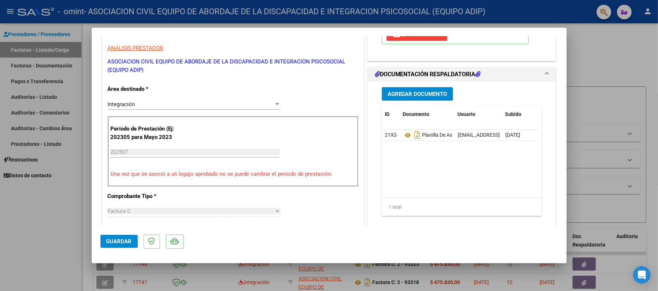
click at [120, 242] on span "Guardar" at bounding box center [119, 242] width 26 height 7
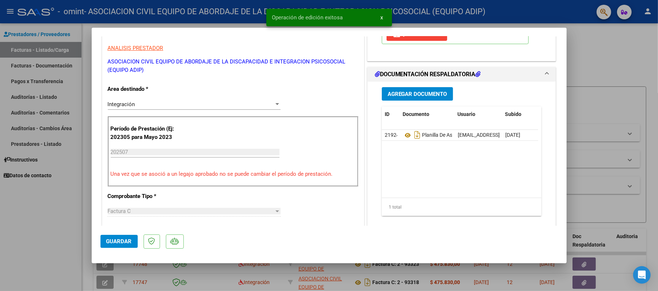
click at [62, 237] on div at bounding box center [329, 145] width 658 height 291
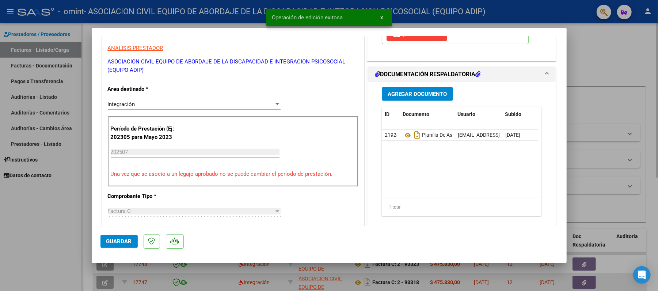
type input "$ 0,00"
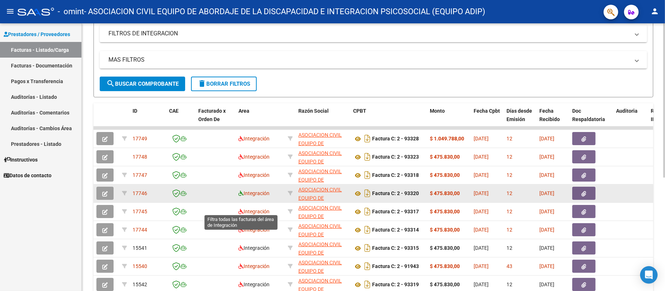
scroll to position [0, 0]
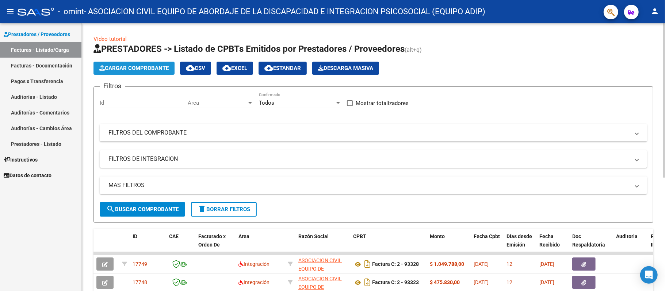
click at [153, 72] on button "Cargar Comprobante" at bounding box center [134, 68] width 81 height 13
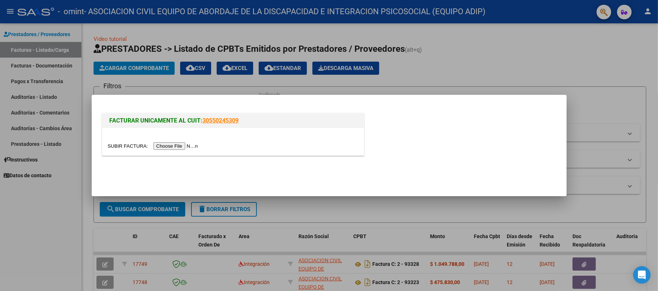
click at [47, 233] on div at bounding box center [329, 145] width 658 height 291
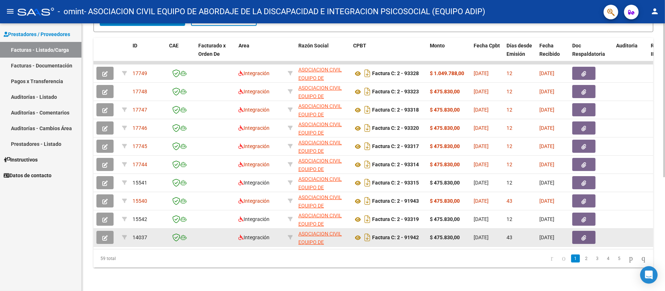
scroll to position [195, 0]
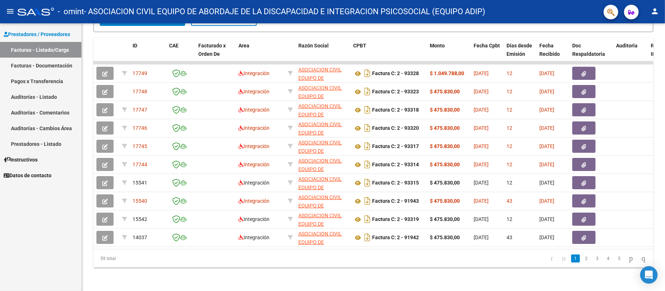
drag, startPoint x: 210, startPoint y: 258, endPoint x: 310, endPoint y: 245, distance: 101.7
click at [310, 245] on div "ID CAE Facturado x Orden De Area Razón Social CPBT Monto Fecha Cpbt Días desde …" at bounding box center [374, 153] width 560 height 230
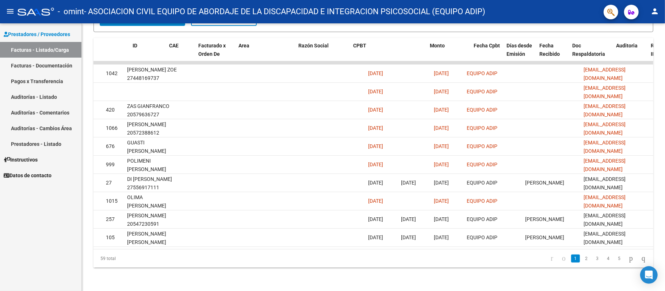
scroll to position [0, 0]
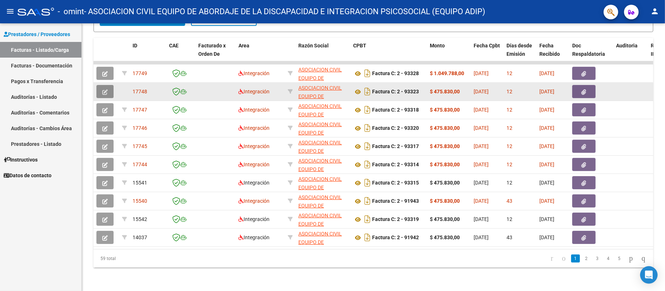
click at [100, 85] on button "button" at bounding box center [104, 91] width 17 height 13
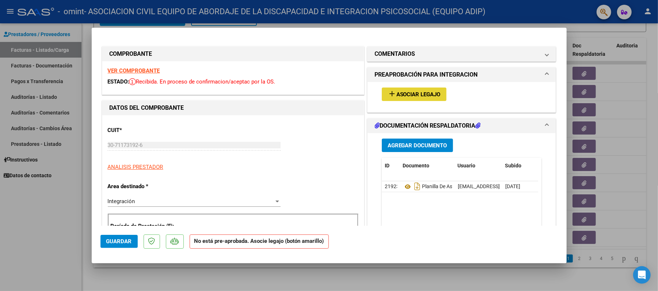
click at [428, 91] on span "add Asociar Legajo" at bounding box center [414, 94] width 53 height 7
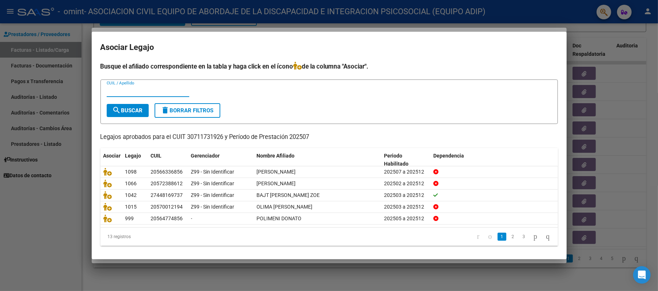
click at [53, 234] on div at bounding box center [329, 145] width 658 height 291
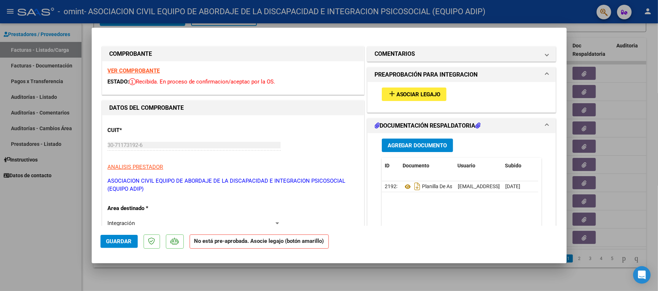
click at [64, 230] on div at bounding box center [329, 145] width 658 height 291
type input "$ 0,00"
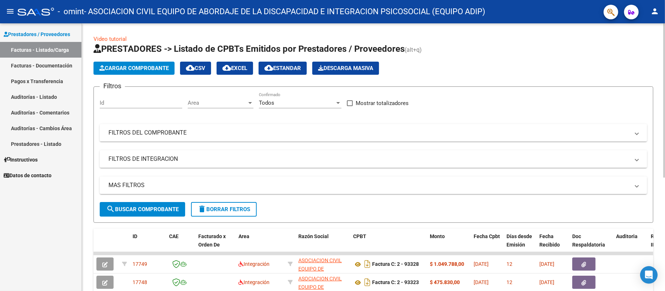
click at [123, 62] on button "Cargar Comprobante" at bounding box center [134, 68] width 81 height 13
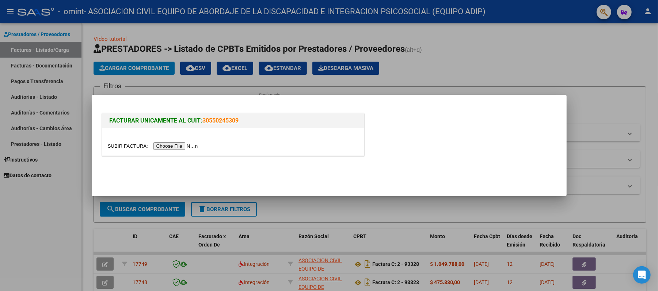
click at [193, 145] on input "file" at bounding box center [154, 146] width 92 height 8
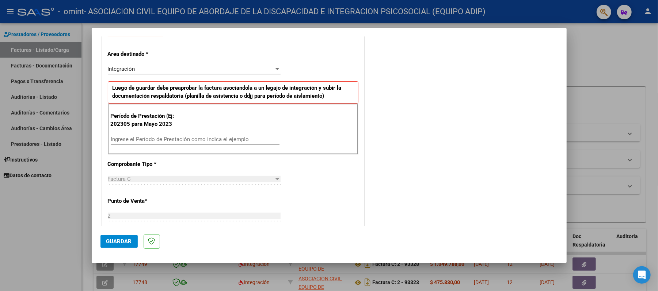
scroll to position [146, 0]
click at [149, 138] on input "Ingrese el Período de Prestación como indica el ejemplo" at bounding box center [195, 139] width 169 height 7
type input "202507"
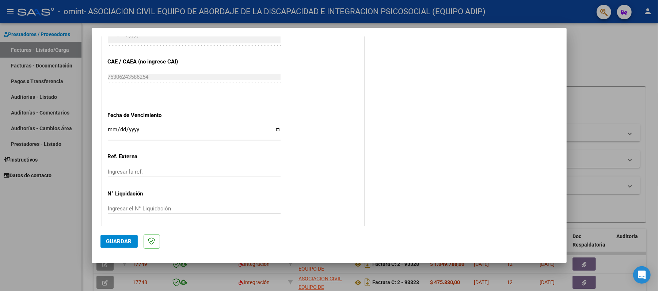
scroll to position [438, 0]
click at [277, 129] on input "Ingresar la fecha" at bounding box center [194, 132] width 173 height 12
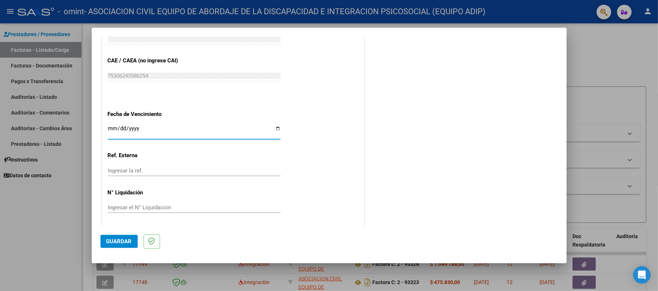
type input "[DATE]"
click at [121, 236] on button "Guardar" at bounding box center [118, 241] width 37 height 13
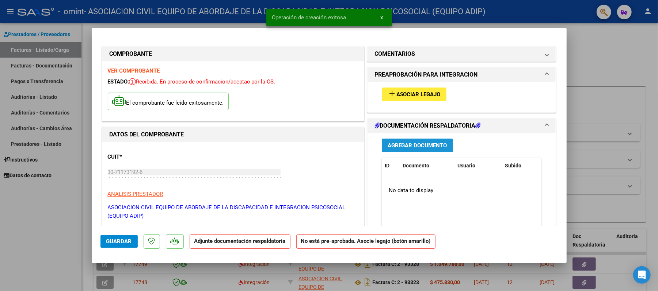
click at [415, 145] on span "Agregar Documento" at bounding box center [418, 145] width 60 height 7
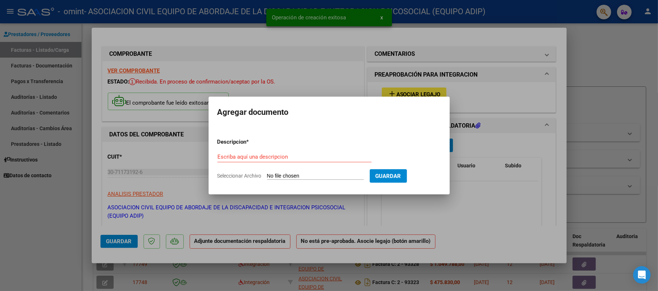
click at [282, 151] on form "Descripcion * Escriba aquí una descripcion Seleccionar Archivo Guardar" at bounding box center [329, 159] width 224 height 53
click at [285, 156] on input "Escriba aquí una descripcion" at bounding box center [294, 157] width 154 height 7
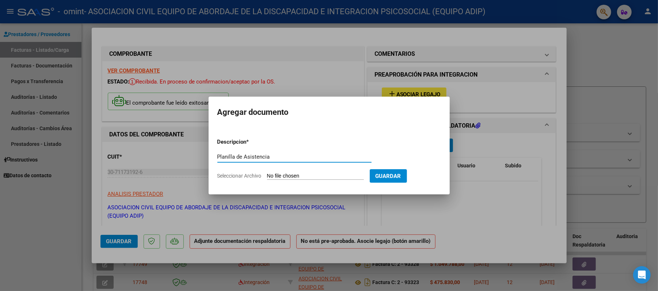
type input "Planilla de Asistencia"
click at [303, 172] on form "Descripcion * Planilla de Asistencia Escriba aquí una descripcion Seleccionar A…" at bounding box center [329, 159] width 224 height 53
click at [305, 174] on input "Seleccionar Archivo" at bounding box center [315, 176] width 97 height 7
type input "C:\fakepath\Planilla Julio. [PERSON_NAME].jpg"
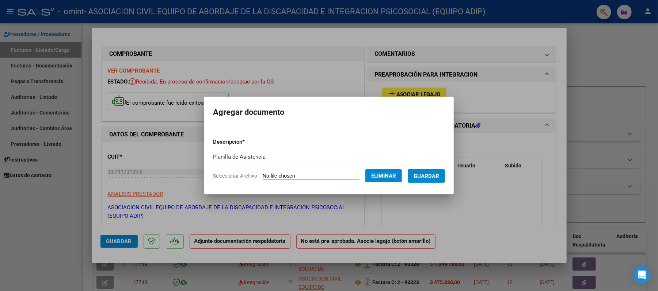
click at [382, 173] on span "Eliminar" at bounding box center [383, 176] width 25 height 7
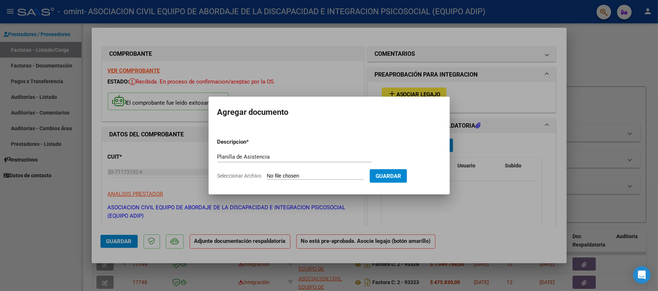
click at [291, 173] on input "Seleccionar Archivo" at bounding box center [315, 176] width 97 height 7
type input "C:\fakepath\Planilla Julio. [PERSON_NAME].pdf"
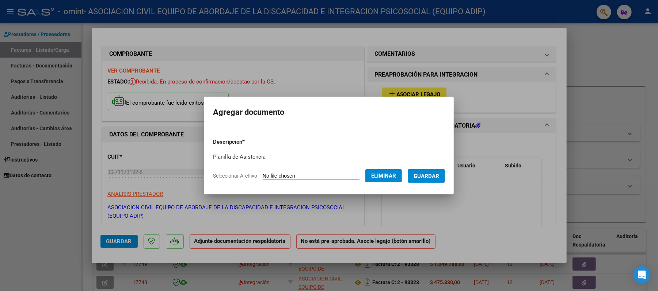
click at [442, 171] on button "Guardar" at bounding box center [426, 176] width 37 height 14
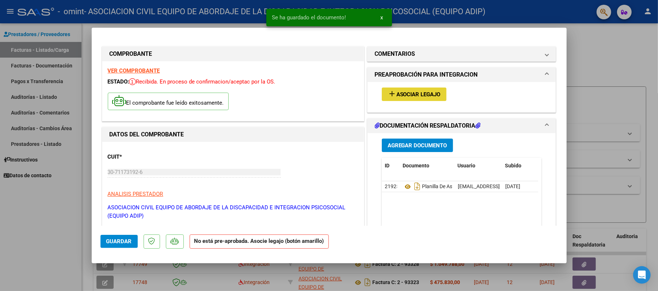
click at [410, 89] on button "add Asociar Legajo" at bounding box center [414, 95] width 65 height 14
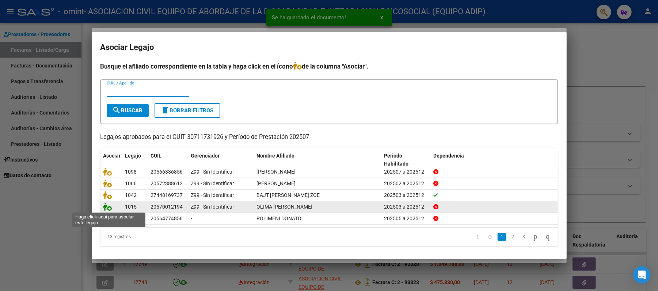
click at [107, 207] on icon at bounding box center [107, 207] width 9 height 8
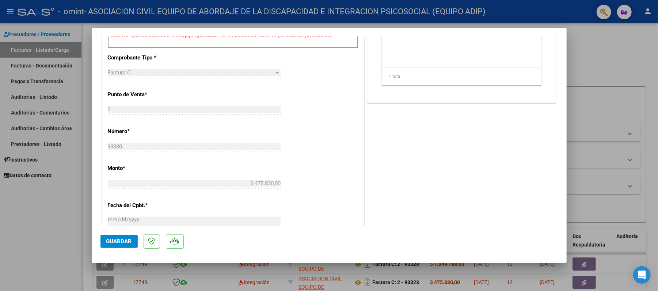
scroll to position [292, 0]
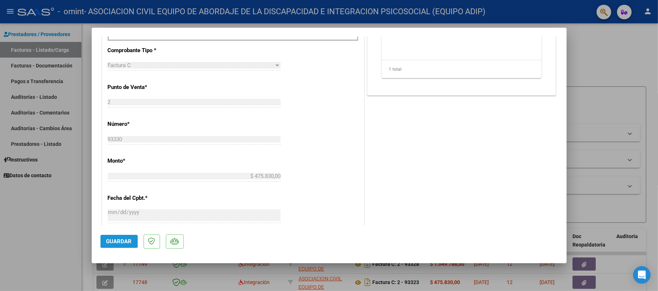
click at [126, 243] on span "Guardar" at bounding box center [119, 242] width 26 height 7
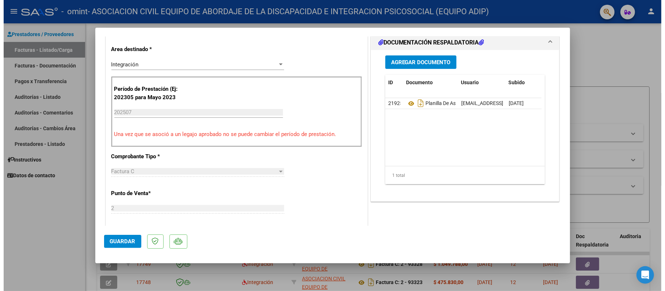
scroll to position [49, 0]
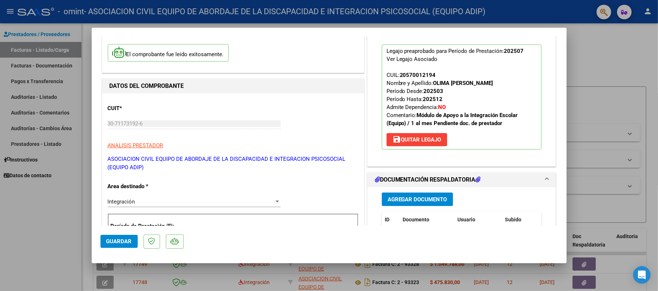
click at [39, 240] on div at bounding box center [329, 145] width 658 height 291
type input "$ 0,00"
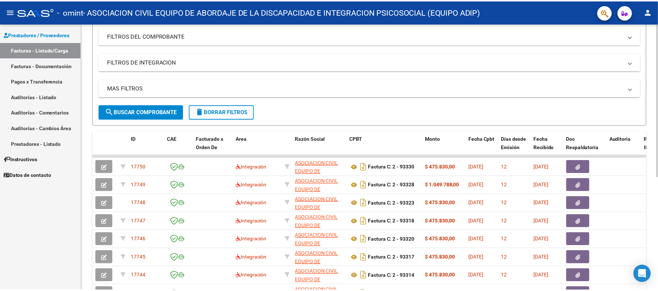
scroll to position [0, 0]
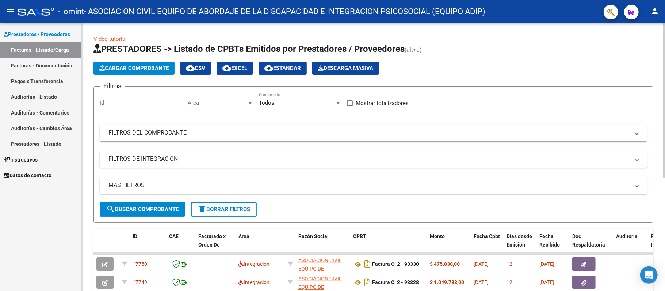
click at [150, 71] on span "Cargar Comprobante" at bounding box center [133, 68] width 69 height 7
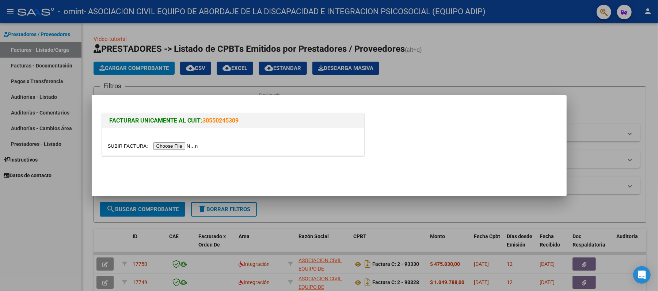
click at [181, 144] on input "file" at bounding box center [154, 146] width 92 height 8
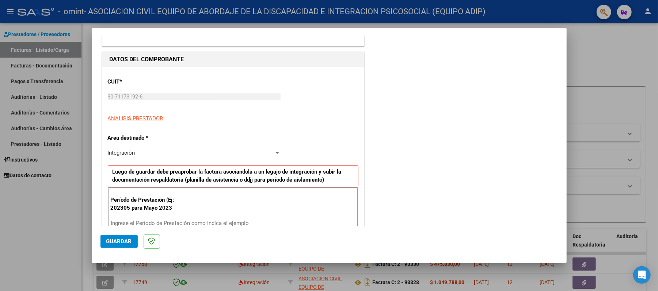
scroll to position [97, 0]
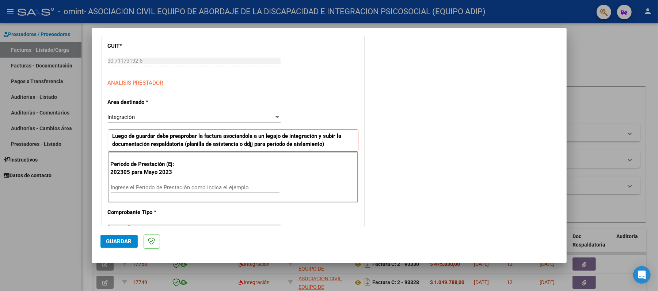
click at [156, 186] on input "Ingrese el Período de Prestación como indica el ejemplo" at bounding box center [195, 187] width 169 height 7
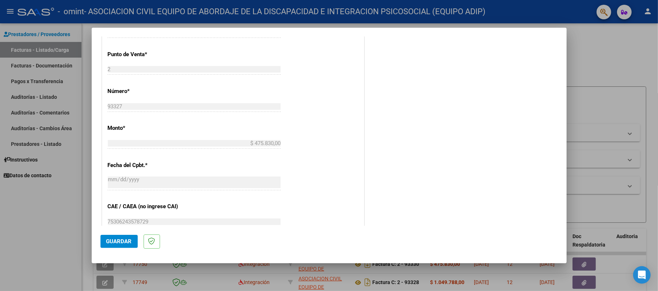
scroll to position [389, 0]
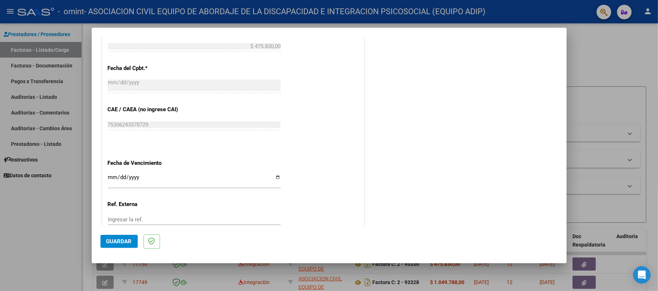
type input "202507"
drag, startPoint x: 281, startPoint y: 179, endPoint x: 275, endPoint y: 180, distance: 6.3
click at [279, 179] on div "CUIT * 30-71173192-6 Ingresar CUIT ANALISIS PRESTADOR Area destinado * Integrac…" at bounding box center [233, 7] width 262 height 536
click at [274, 179] on input "Ingresar la fecha" at bounding box center [194, 181] width 173 height 12
type input "[DATE]"
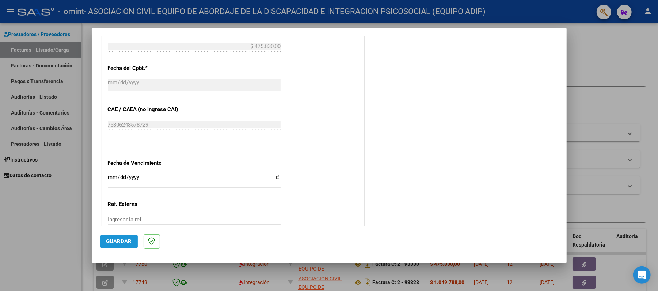
click at [118, 239] on span "Guardar" at bounding box center [119, 242] width 26 height 7
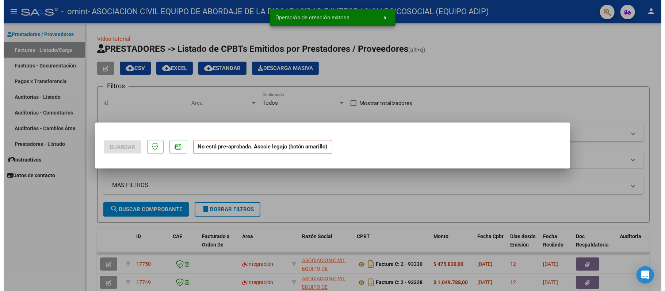
scroll to position [0, 0]
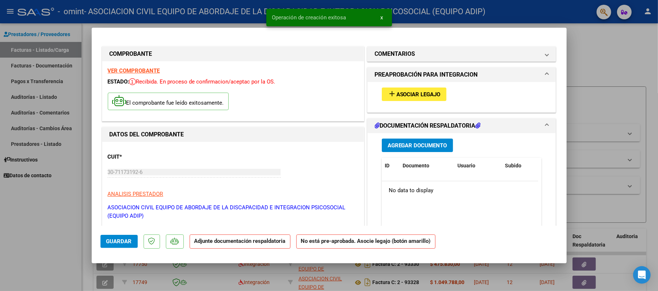
click at [432, 142] on span "Agregar Documento" at bounding box center [418, 145] width 60 height 7
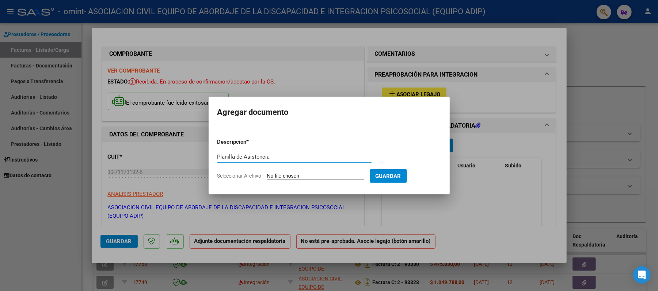
type input "Planilla de Asistencia"
click at [312, 177] on input "Seleccionar Archivo" at bounding box center [315, 176] width 97 height 7
type input "C:\fakepath\Planilla Julio. [PERSON_NAME].pdf"
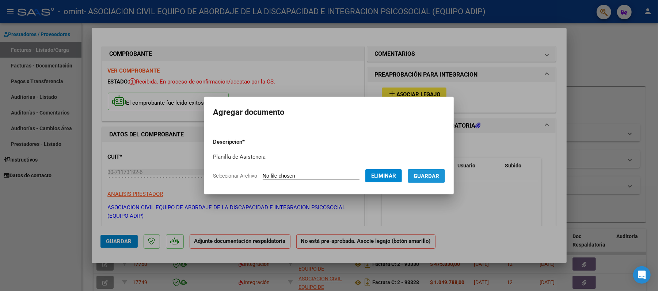
click at [432, 173] on span "Guardar" at bounding box center [426, 176] width 26 height 7
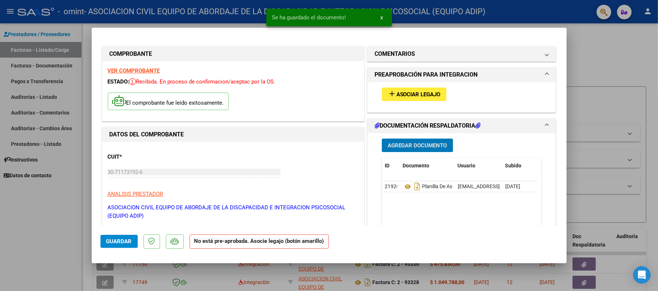
click at [412, 91] on span "Asociar Legajo" at bounding box center [418, 94] width 44 height 7
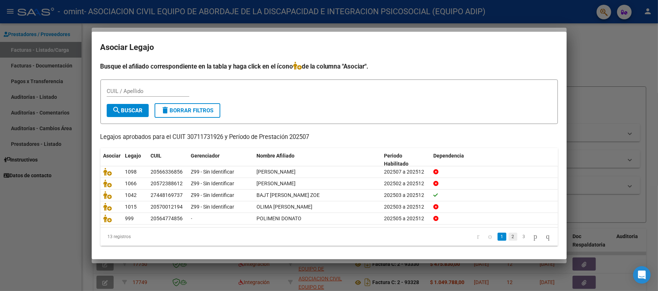
click at [508, 237] on link "2" at bounding box center [512, 237] width 9 height 8
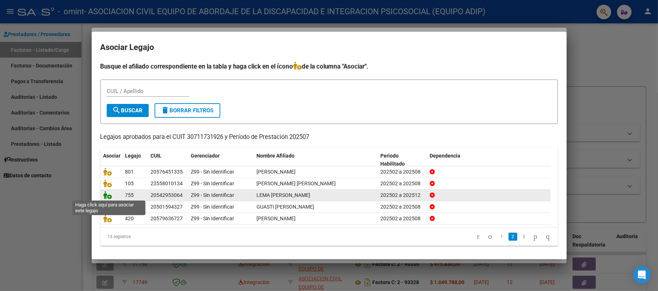
click at [106, 194] on icon at bounding box center [107, 195] width 9 height 8
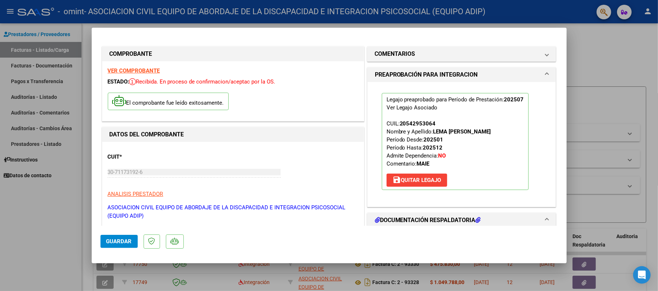
click at [119, 244] on span "Guardar" at bounding box center [119, 242] width 26 height 7
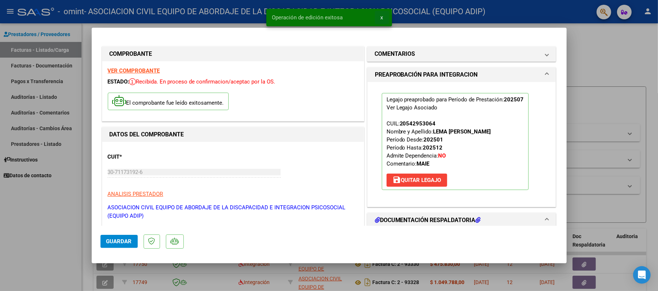
click at [381, 18] on span "x" at bounding box center [382, 17] width 3 height 7
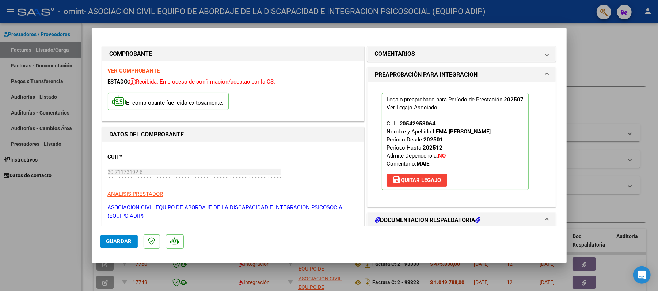
click at [46, 240] on div at bounding box center [329, 145] width 658 height 291
type input "$ 0,00"
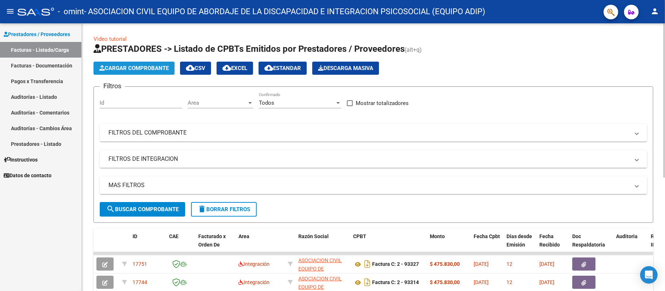
click at [155, 69] on span "Cargar Comprobante" at bounding box center [133, 68] width 69 height 7
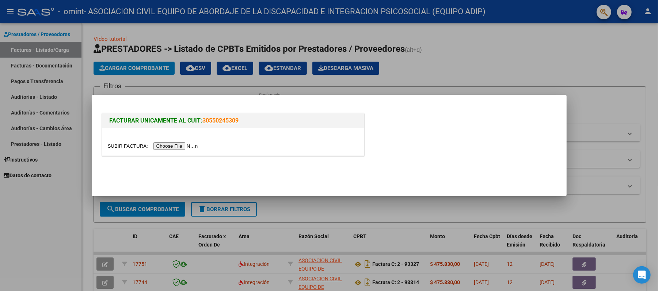
click at [190, 143] on input "file" at bounding box center [154, 146] width 92 height 8
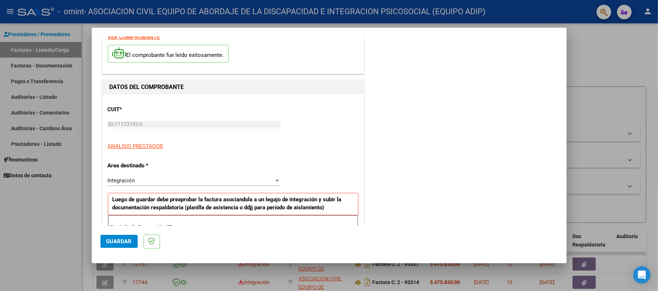
scroll to position [97, 0]
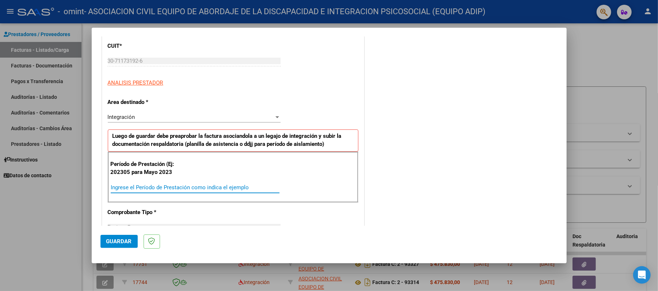
click at [155, 186] on input "Ingrese el Período de Prestación como indica el ejemplo" at bounding box center [195, 187] width 169 height 7
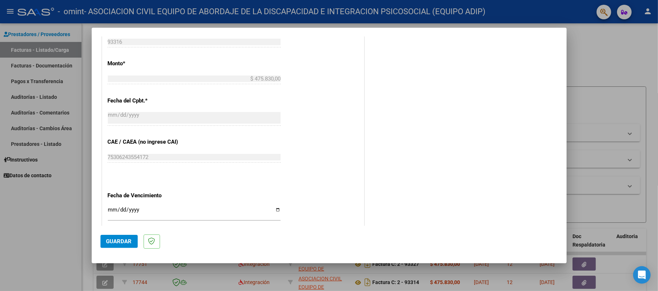
scroll to position [389, 0]
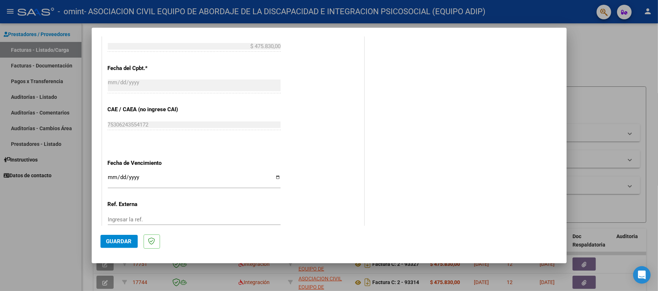
type input "202507"
click at [273, 177] on input "Ingresar la fecha" at bounding box center [194, 181] width 173 height 12
type input "[DATE]"
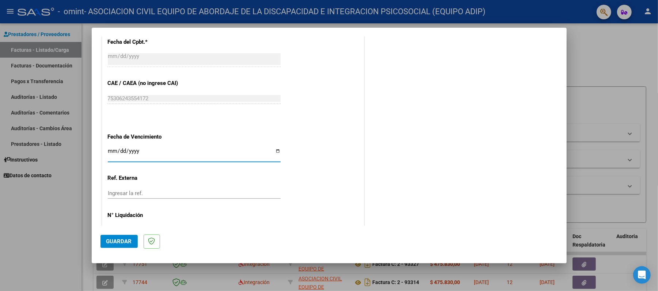
scroll to position [441, 0]
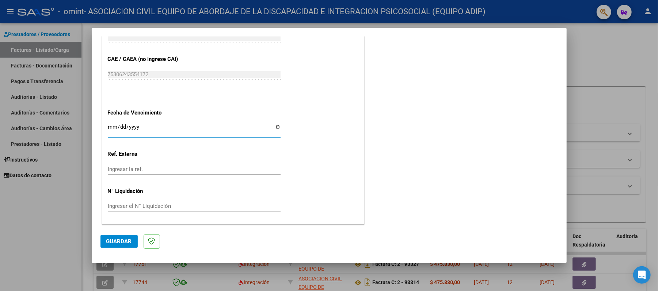
click at [127, 239] on span "Guardar" at bounding box center [119, 242] width 26 height 7
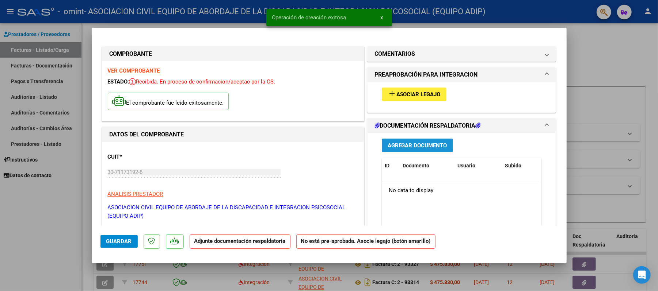
click at [411, 148] on span "Agregar Documento" at bounding box center [418, 145] width 60 height 7
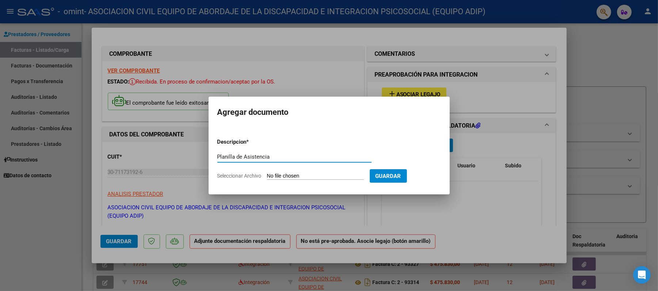
type input "Planilla de Asistencia"
click at [294, 174] on input "Seleccionar Archivo" at bounding box center [315, 176] width 97 height 7
type input "C:\fakepath\Planilla Julio. [PERSON_NAME].pdf"
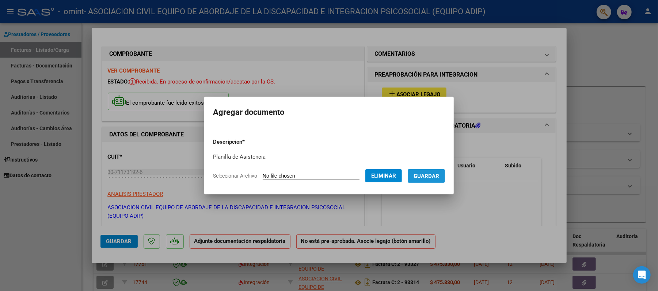
click at [434, 173] on span "Guardar" at bounding box center [426, 176] width 26 height 7
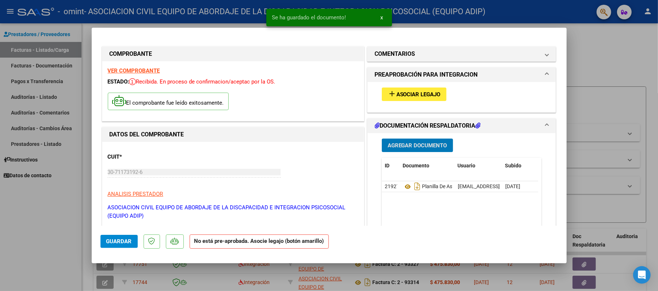
click at [402, 95] on span "Asociar Legajo" at bounding box center [418, 94] width 44 height 7
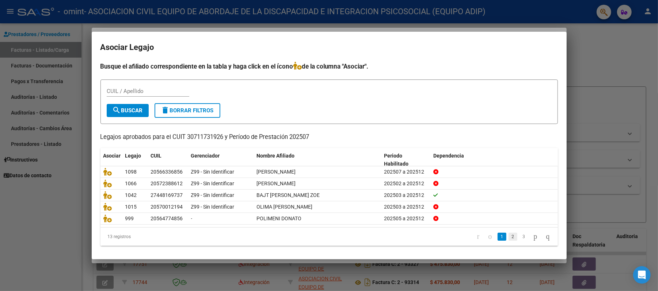
click at [508, 237] on link "2" at bounding box center [512, 237] width 9 height 8
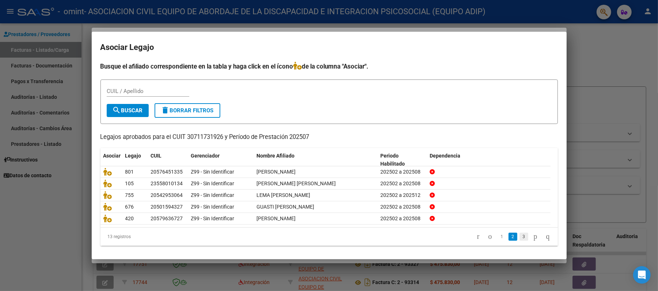
click at [519, 237] on link "3" at bounding box center [523, 237] width 9 height 8
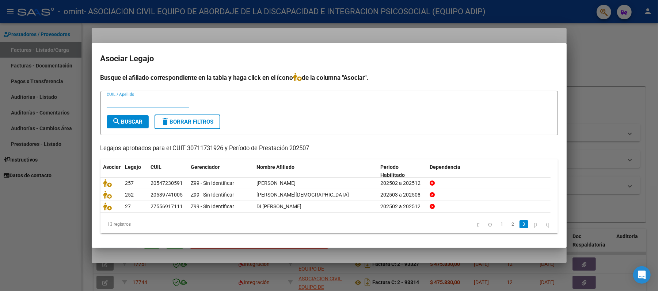
click at [145, 103] on input "CUIL / Apellido" at bounding box center [148, 102] width 83 height 7
type input "zanzul"
click at [129, 116] on button "search Buscar" at bounding box center [128, 121] width 42 height 13
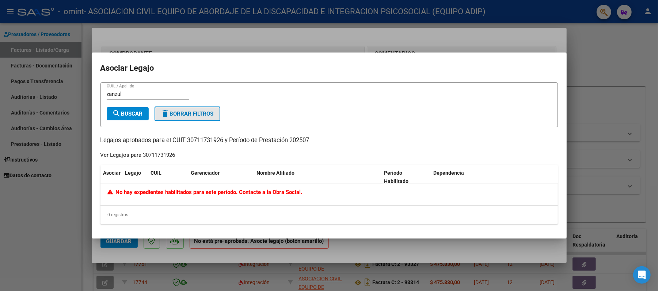
click at [189, 111] on span "delete Borrar Filtros" at bounding box center [187, 114] width 53 height 7
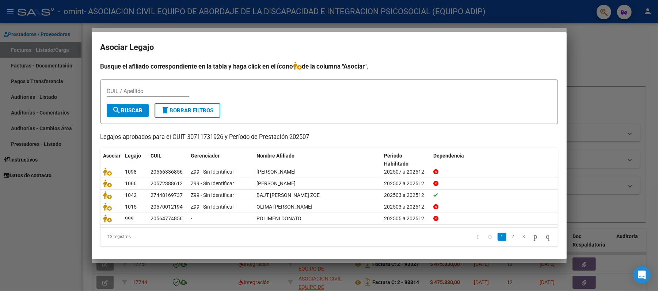
click at [380, 44] on h2 "Asociar Legajo" at bounding box center [328, 48] width 457 height 14
click at [135, 264] on div at bounding box center [329, 145] width 658 height 291
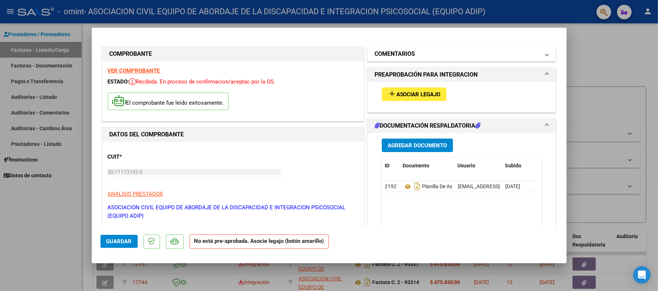
click at [419, 57] on mat-panel-title "COMENTARIOS" at bounding box center [457, 54] width 165 height 9
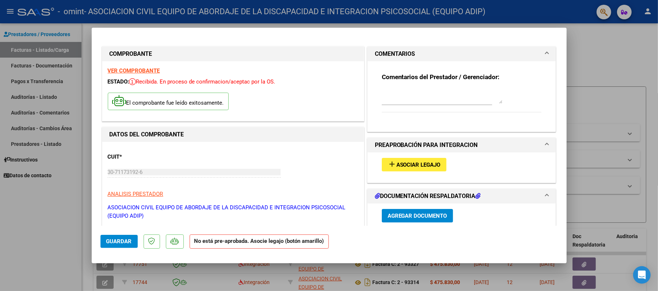
click at [407, 146] on h1 "PREAPROBACIÓN PARA INTEGRACION" at bounding box center [426, 145] width 103 height 9
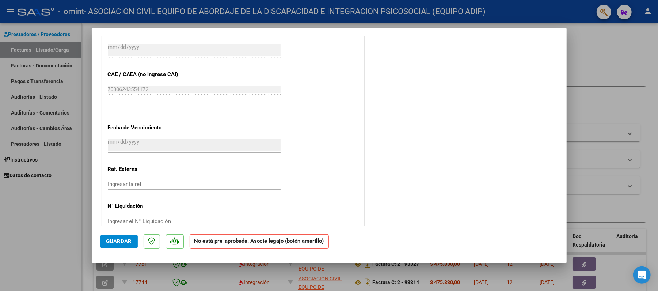
scroll to position [455, 0]
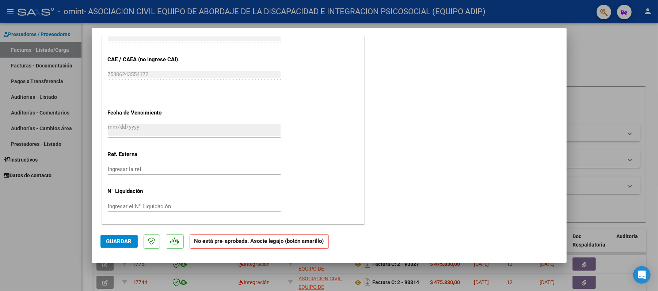
click at [110, 247] on button "Guardar" at bounding box center [118, 241] width 37 height 13
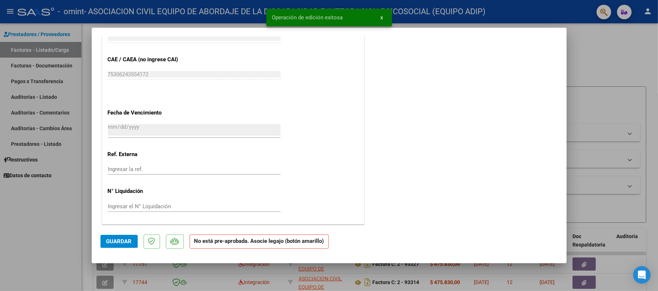
click at [50, 239] on div at bounding box center [329, 145] width 658 height 291
type input "$ 0,00"
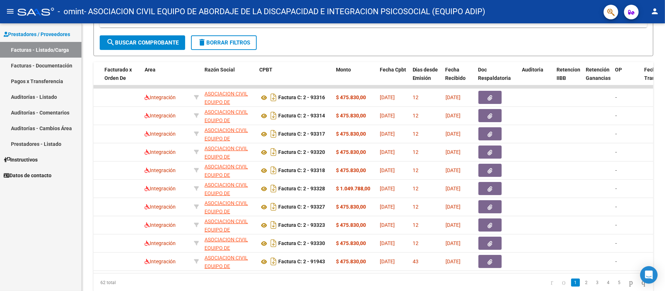
scroll to position [195, 0]
